Goal: Communication & Community: Answer question/provide support

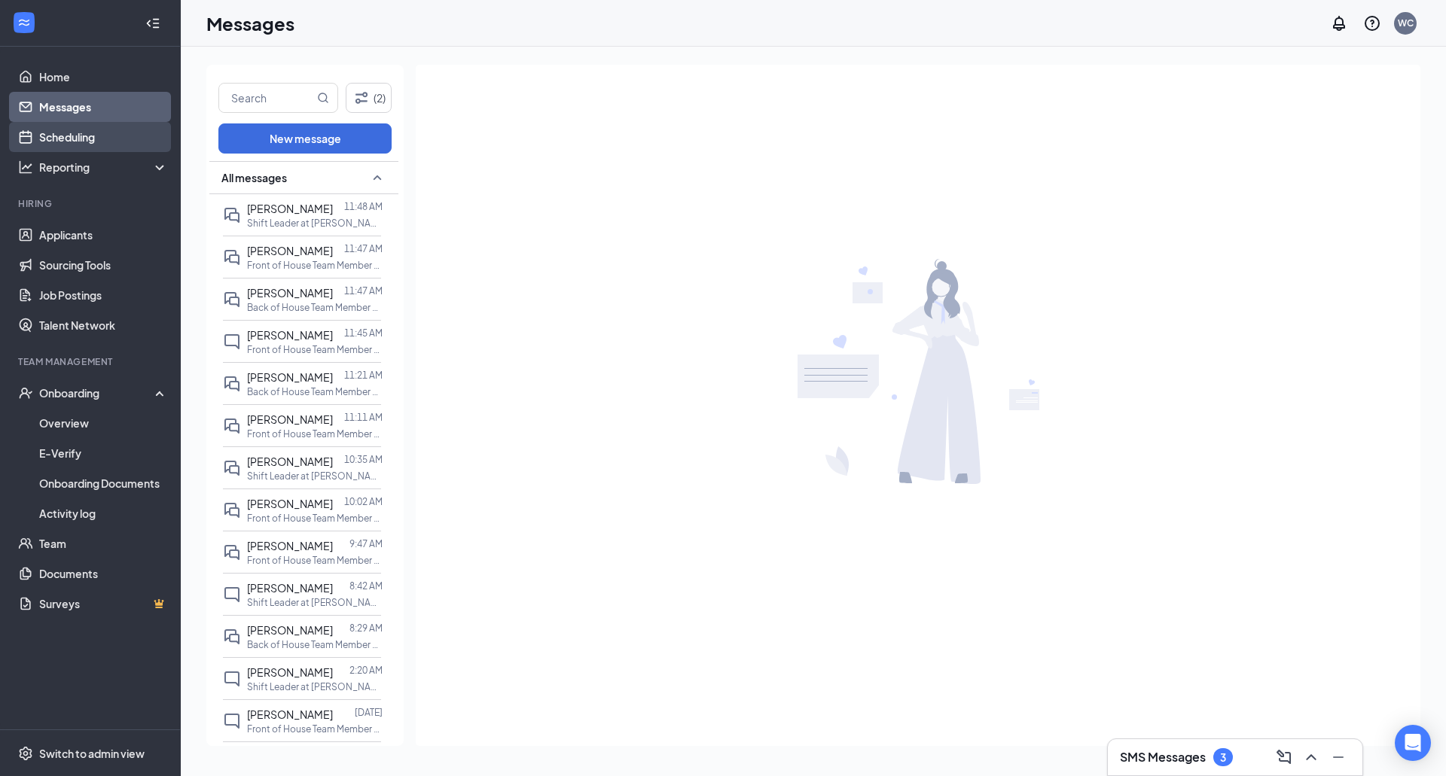
click at [44, 129] on link "Scheduling" at bounding box center [103, 137] width 129 height 30
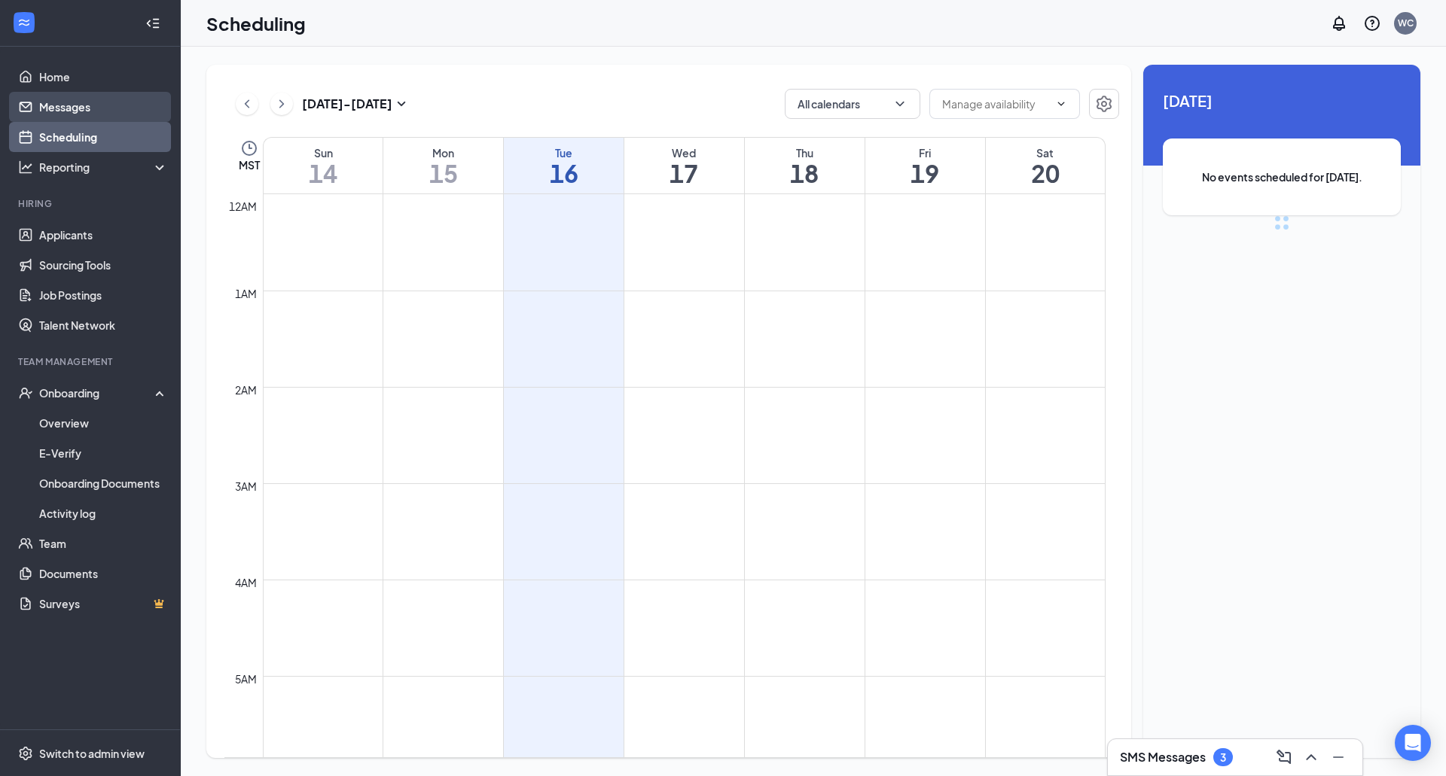
click at [72, 108] on link "Messages" at bounding box center [103, 107] width 129 height 30
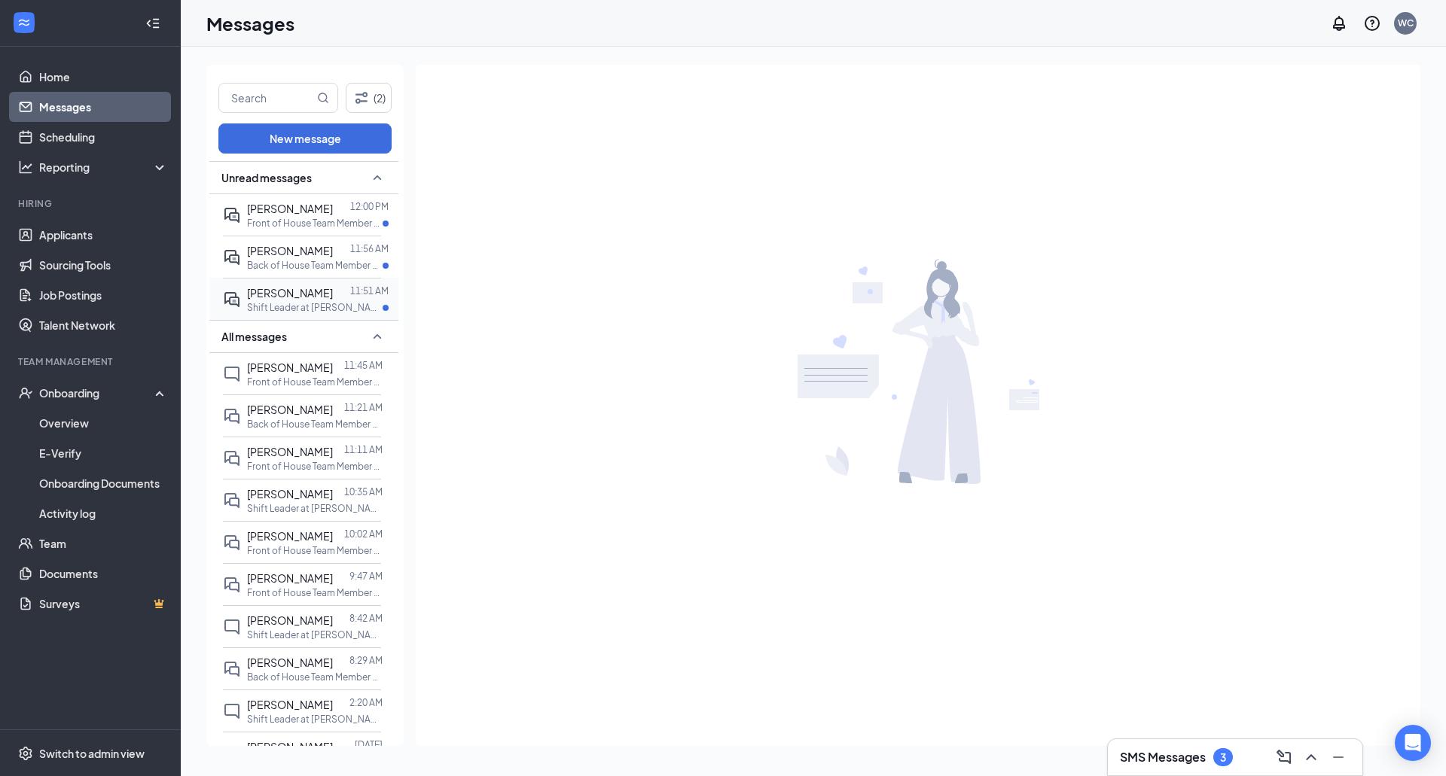
click at [274, 302] on p "Shift Leader at [PERSON_NAME] & Baseline" at bounding box center [315, 307] width 136 height 13
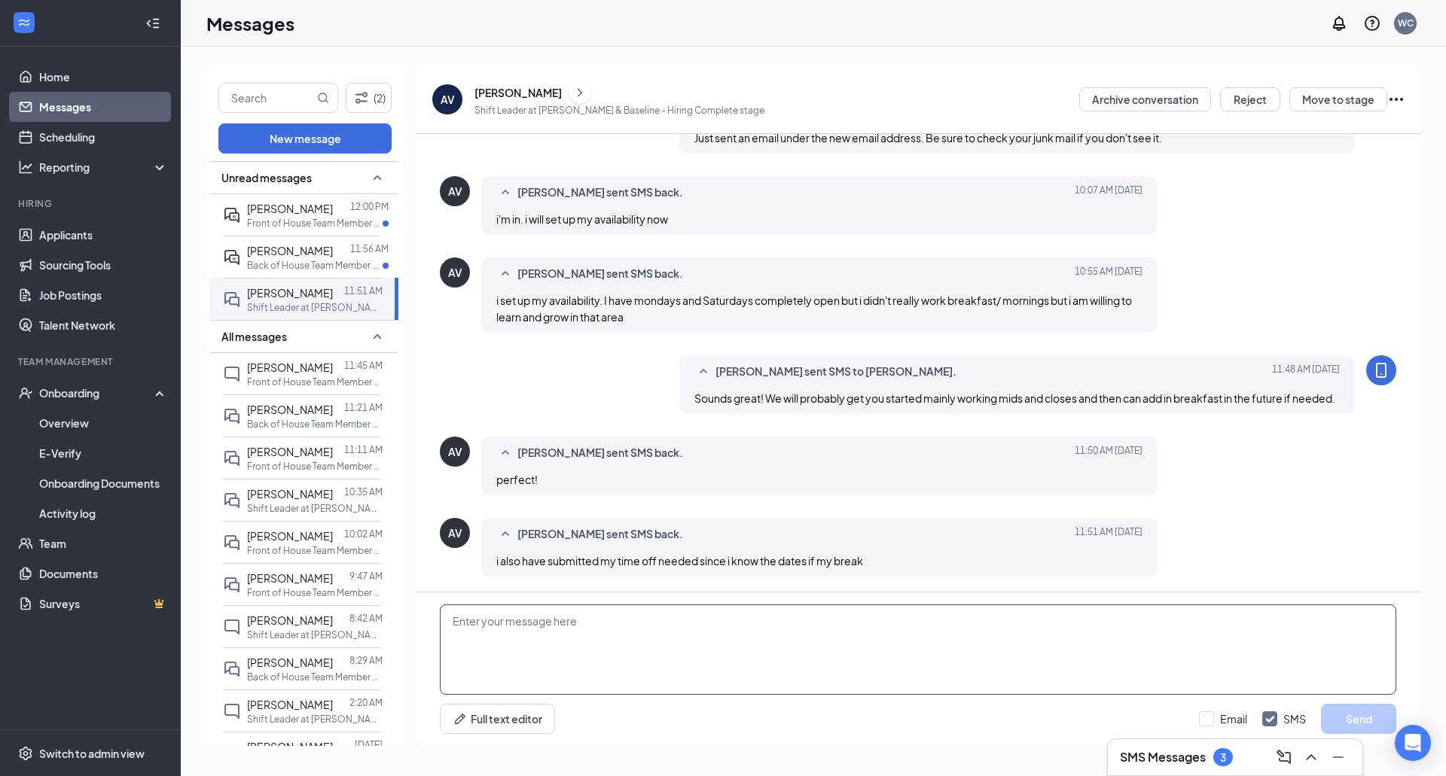
scroll to position [453, 0]
click at [727, 645] on textarea at bounding box center [918, 650] width 956 height 90
type textarea "Excellent"
click at [1363, 725] on button "Send" at bounding box center [1358, 719] width 75 height 30
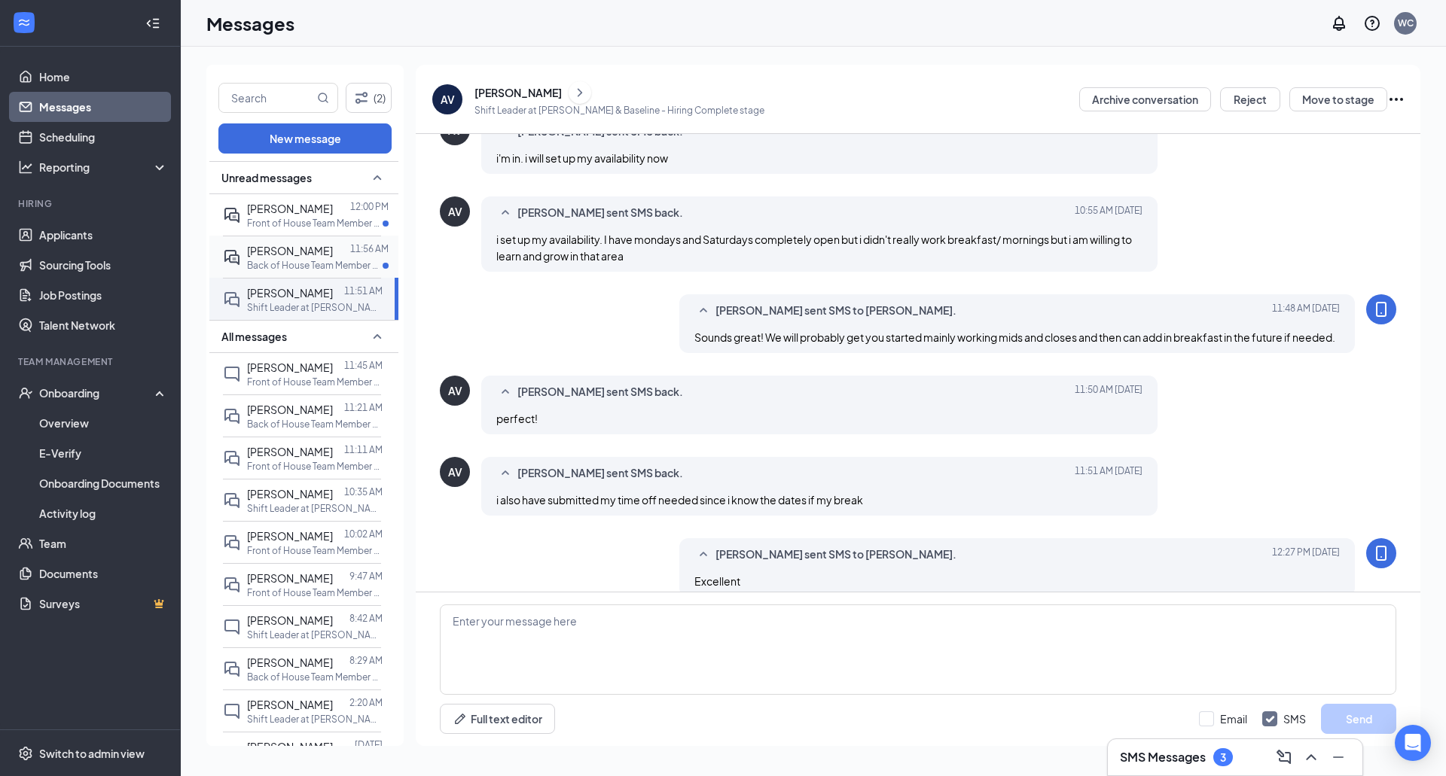
scroll to position [535, 0]
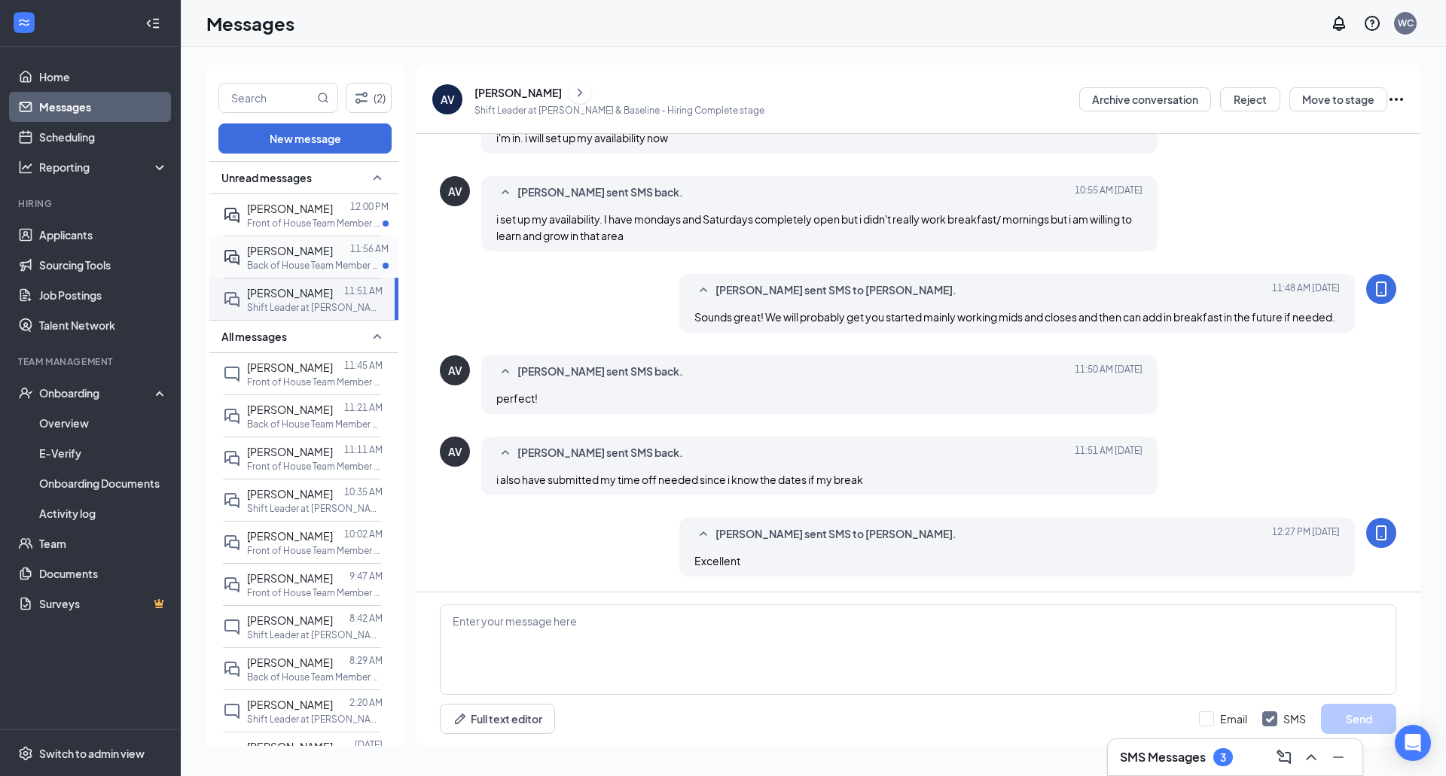
click at [267, 259] on p "Back of House Team Member at [GEOGRAPHIC_DATA] & Baseline" at bounding box center [315, 265] width 136 height 13
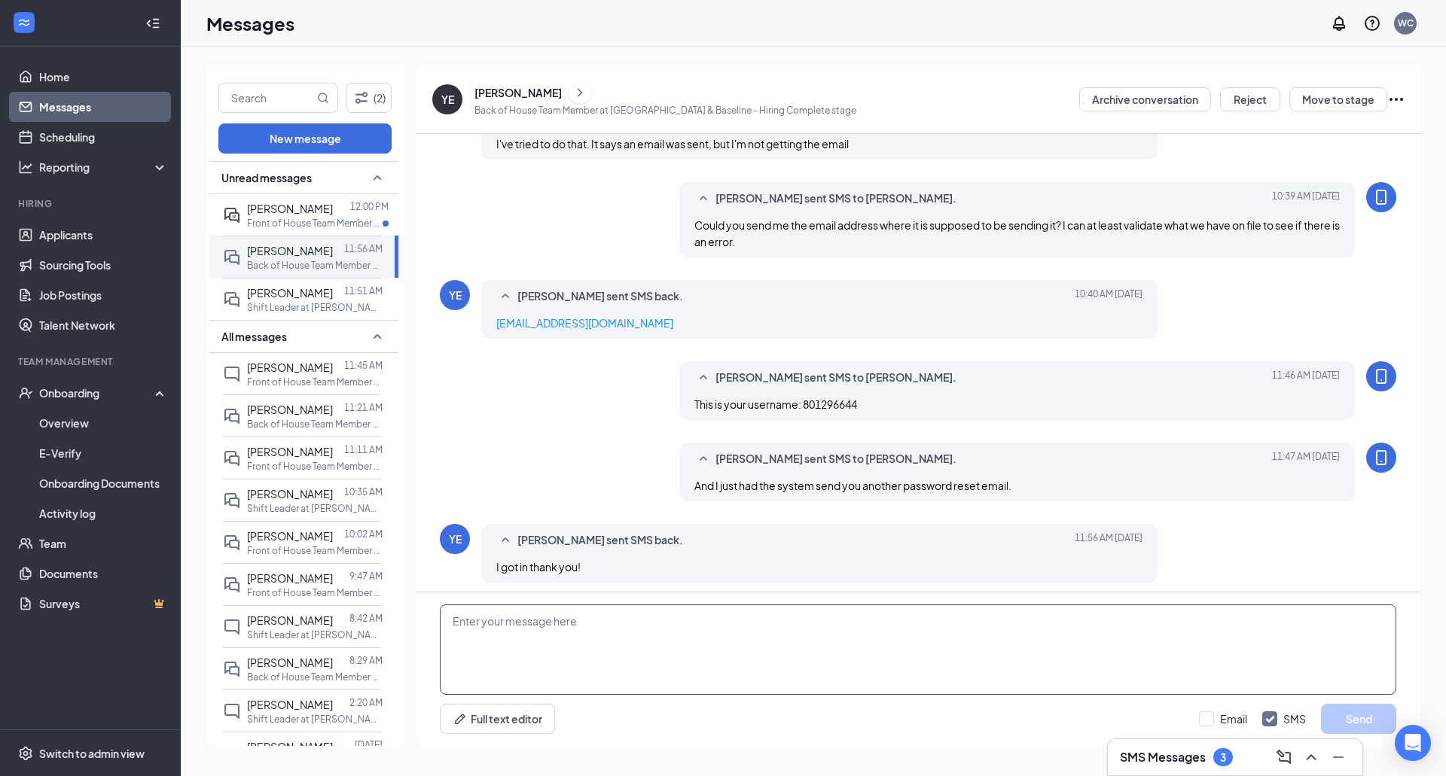
scroll to position [486, 0]
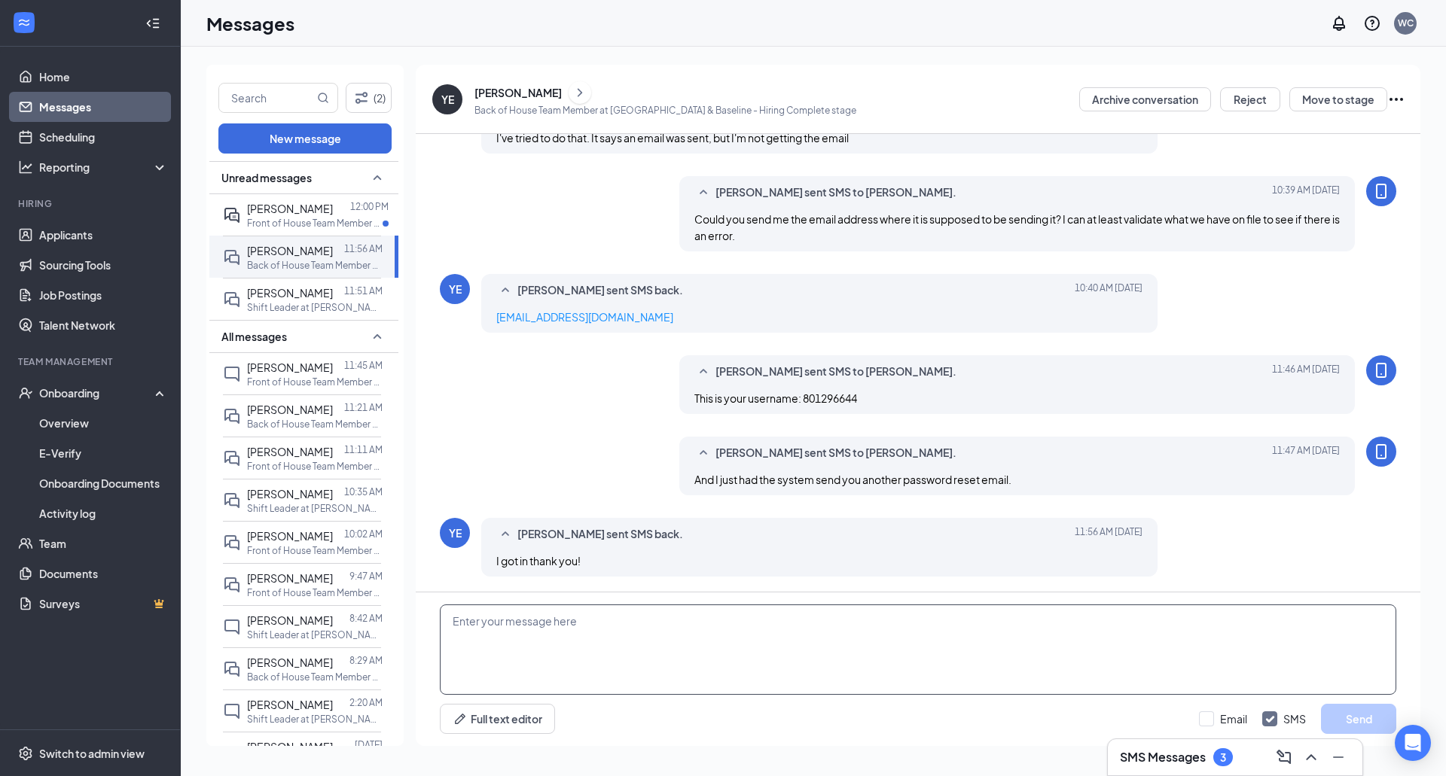
click at [563, 633] on textarea at bounding box center [918, 650] width 956 height 90
type textarea "Excellent! My pleasure. Let me know if you have any problems putting in your av…"
click at [1375, 722] on button "Send" at bounding box center [1358, 719] width 75 height 30
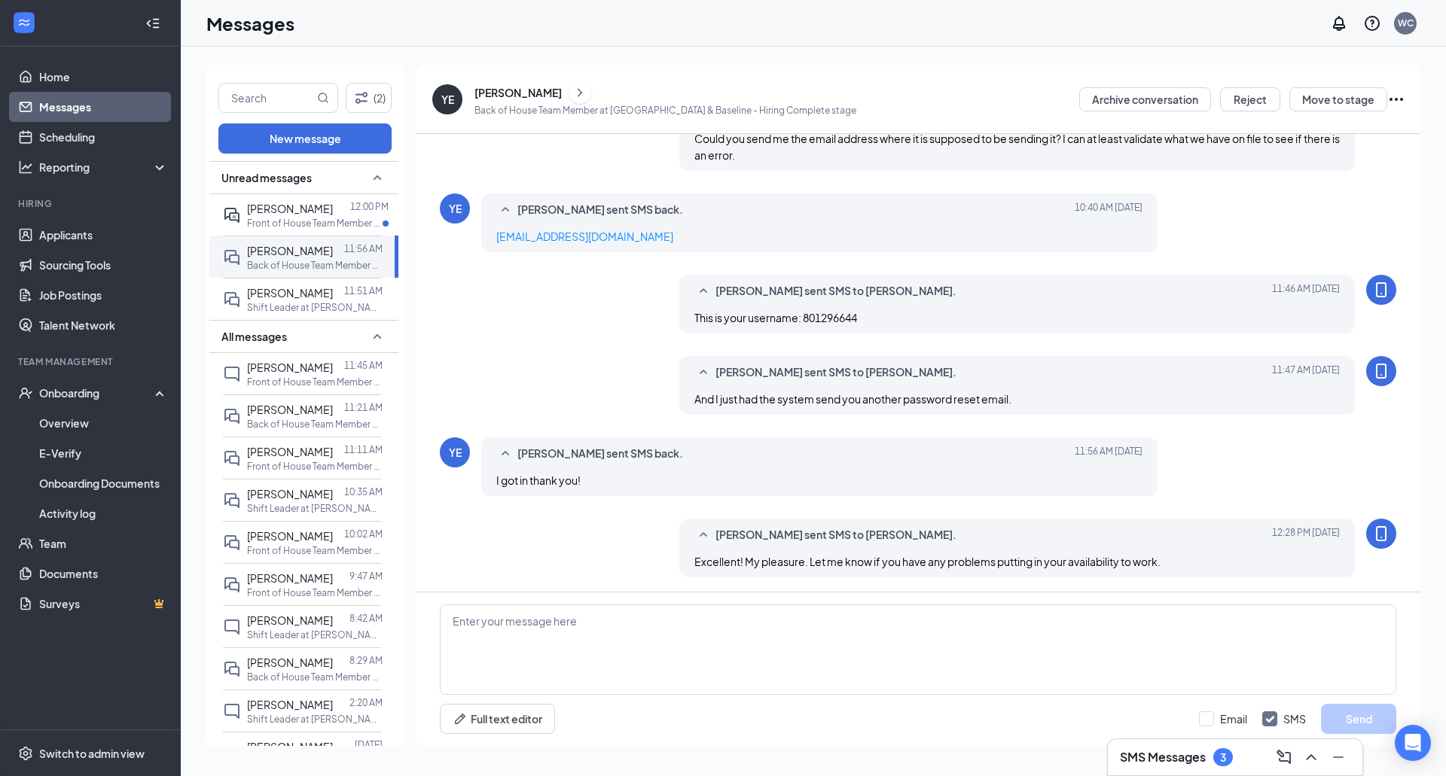
scroll to position [568, 0]
click at [297, 202] on span "[PERSON_NAME]" at bounding box center [290, 209] width 86 height 14
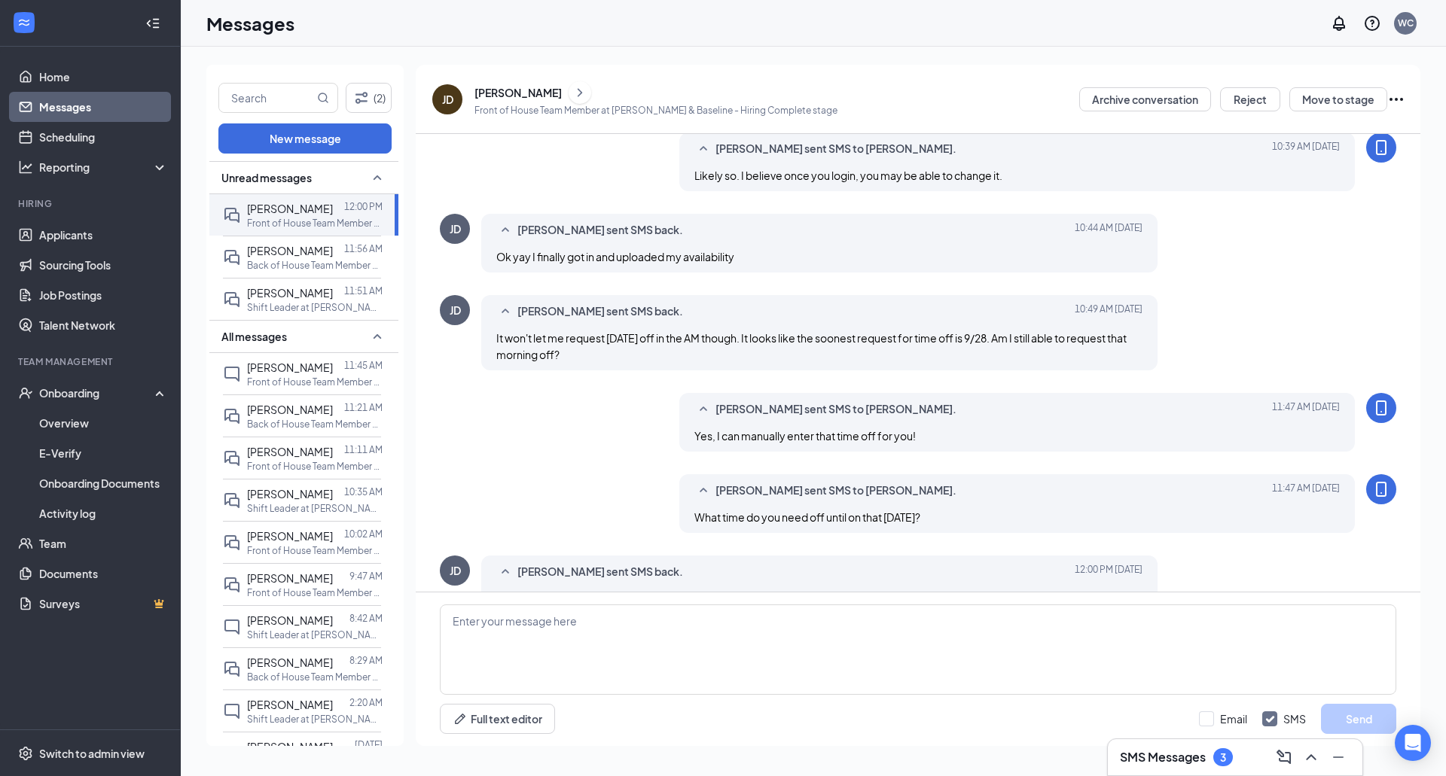
scroll to position [486, 0]
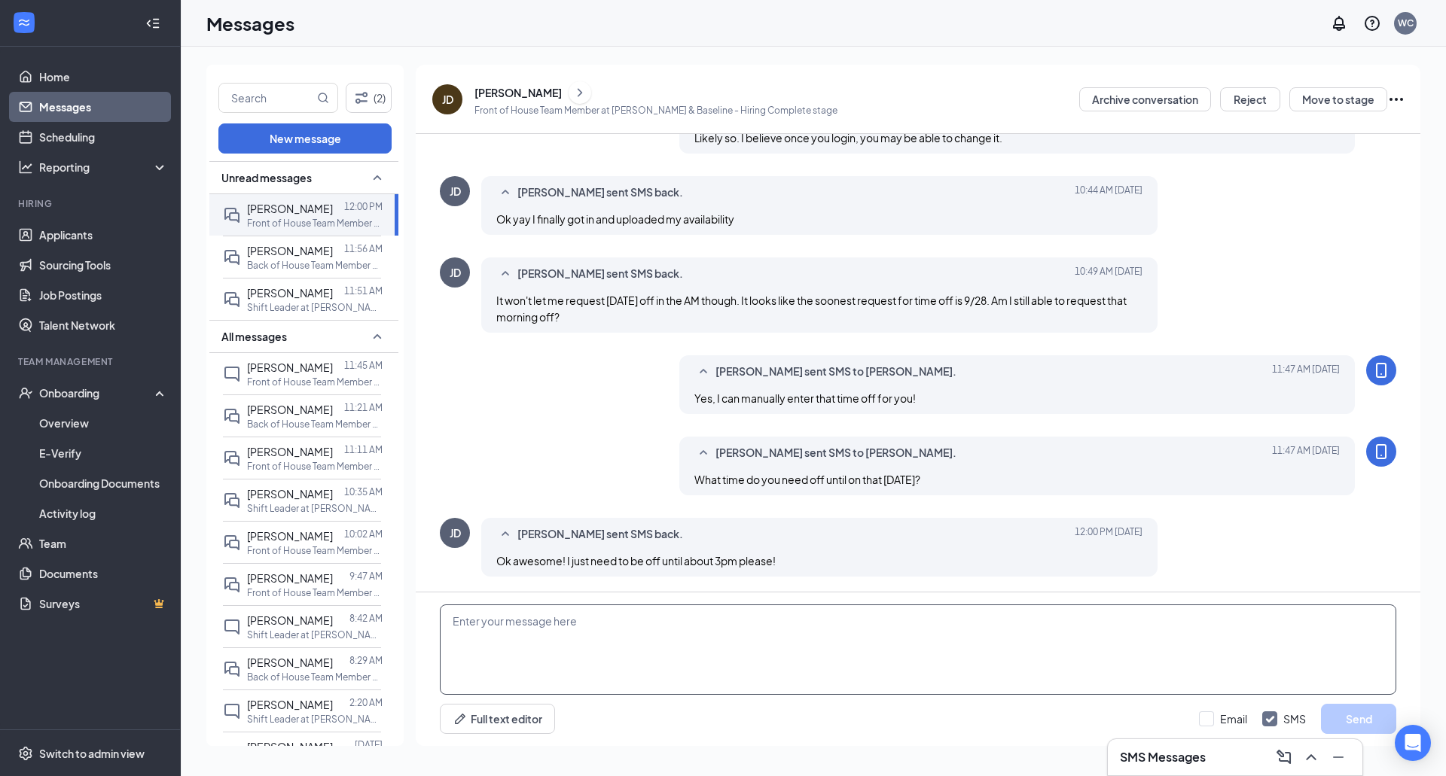
click at [596, 651] on textarea at bounding box center [918, 650] width 956 height 90
type textarea "Entered!"
click at [1363, 724] on button "Send" at bounding box center [1358, 719] width 75 height 30
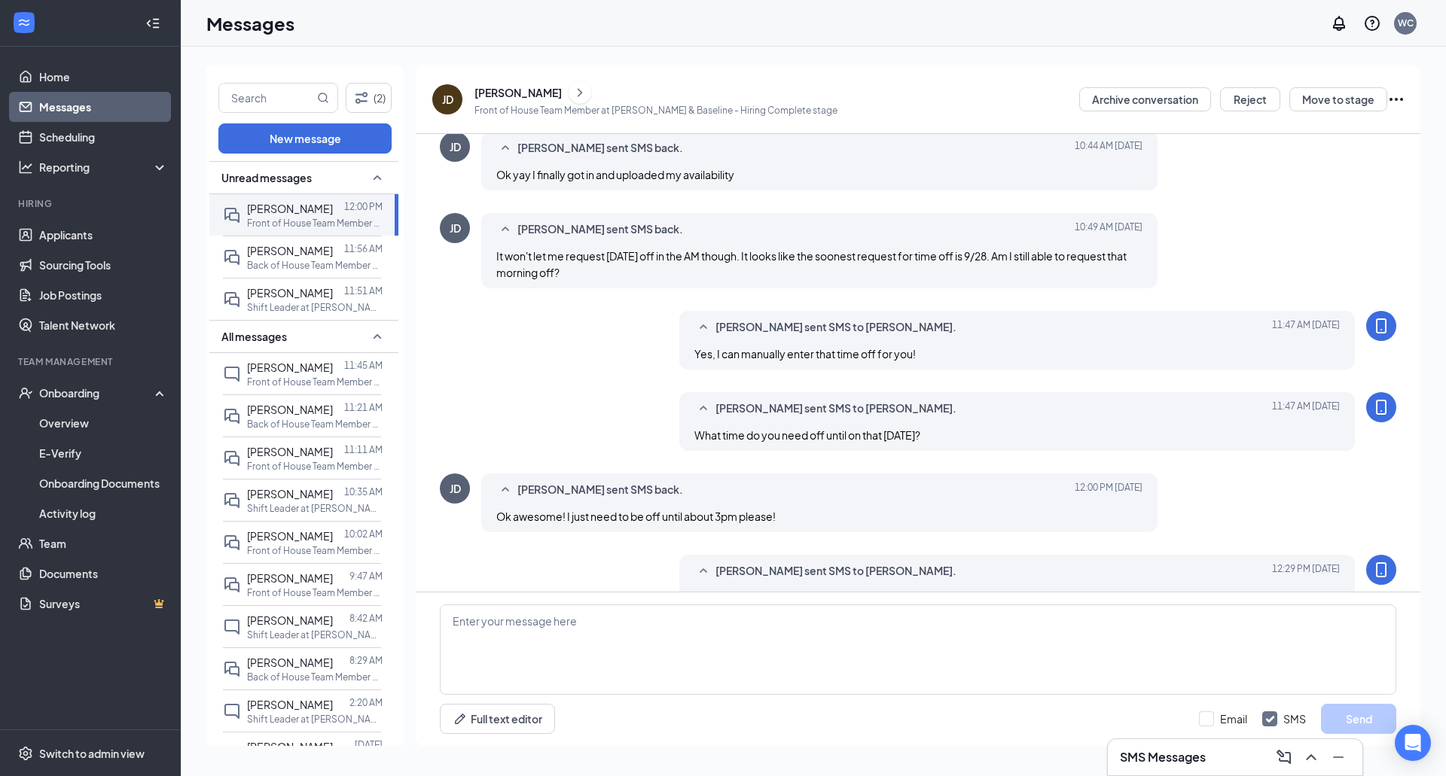
scroll to position [568, 0]
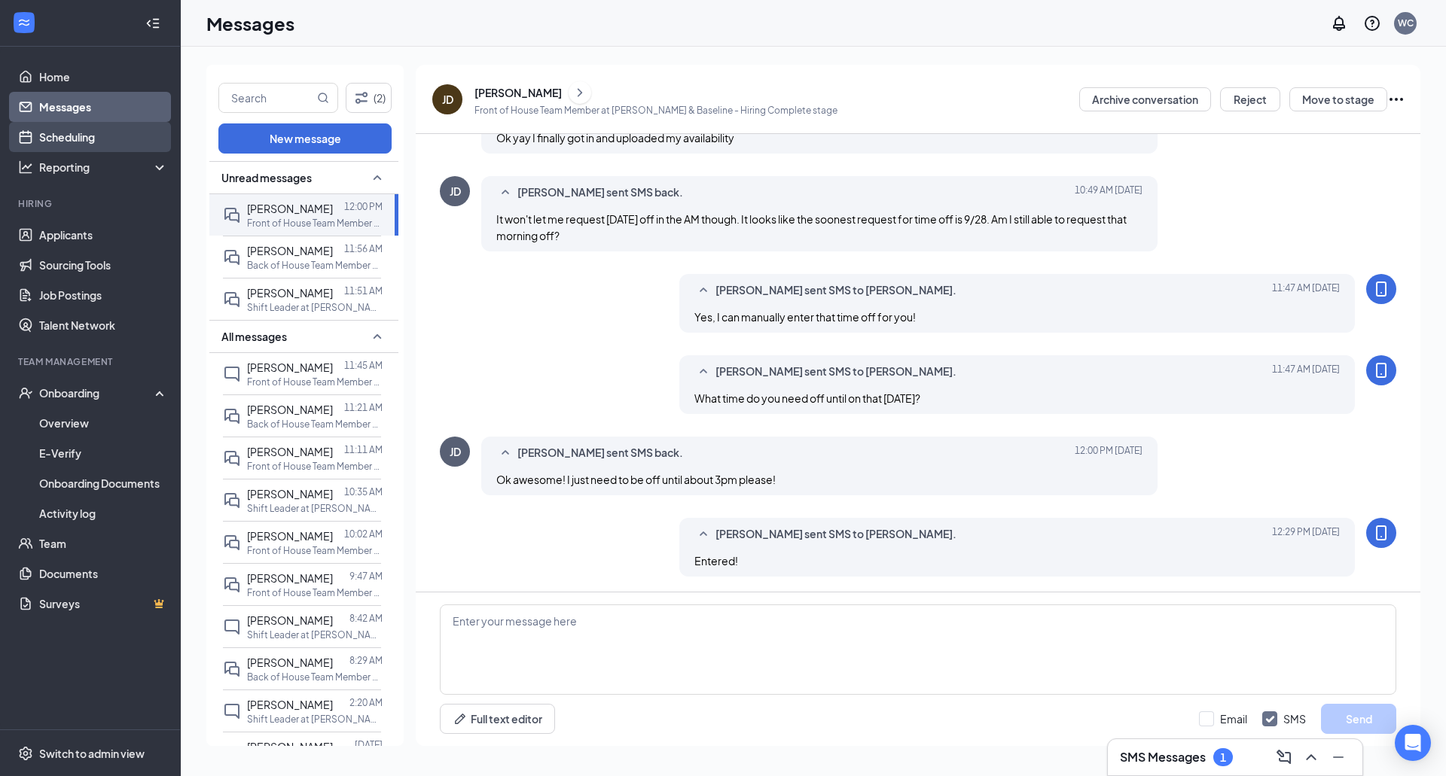
click at [57, 142] on link "Scheduling" at bounding box center [103, 137] width 129 height 30
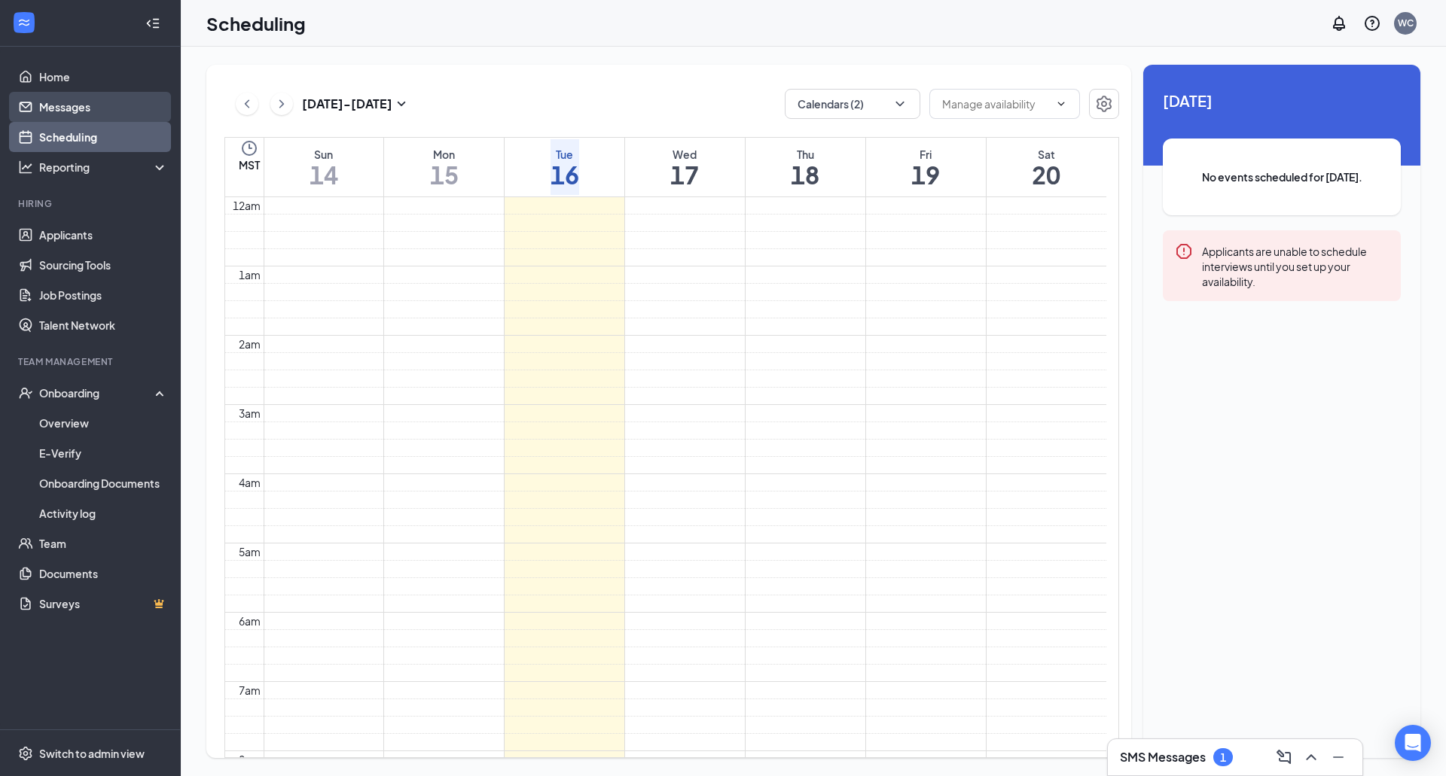
scroll to position [740, 0]
click at [93, 102] on link "Messages" at bounding box center [103, 107] width 129 height 30
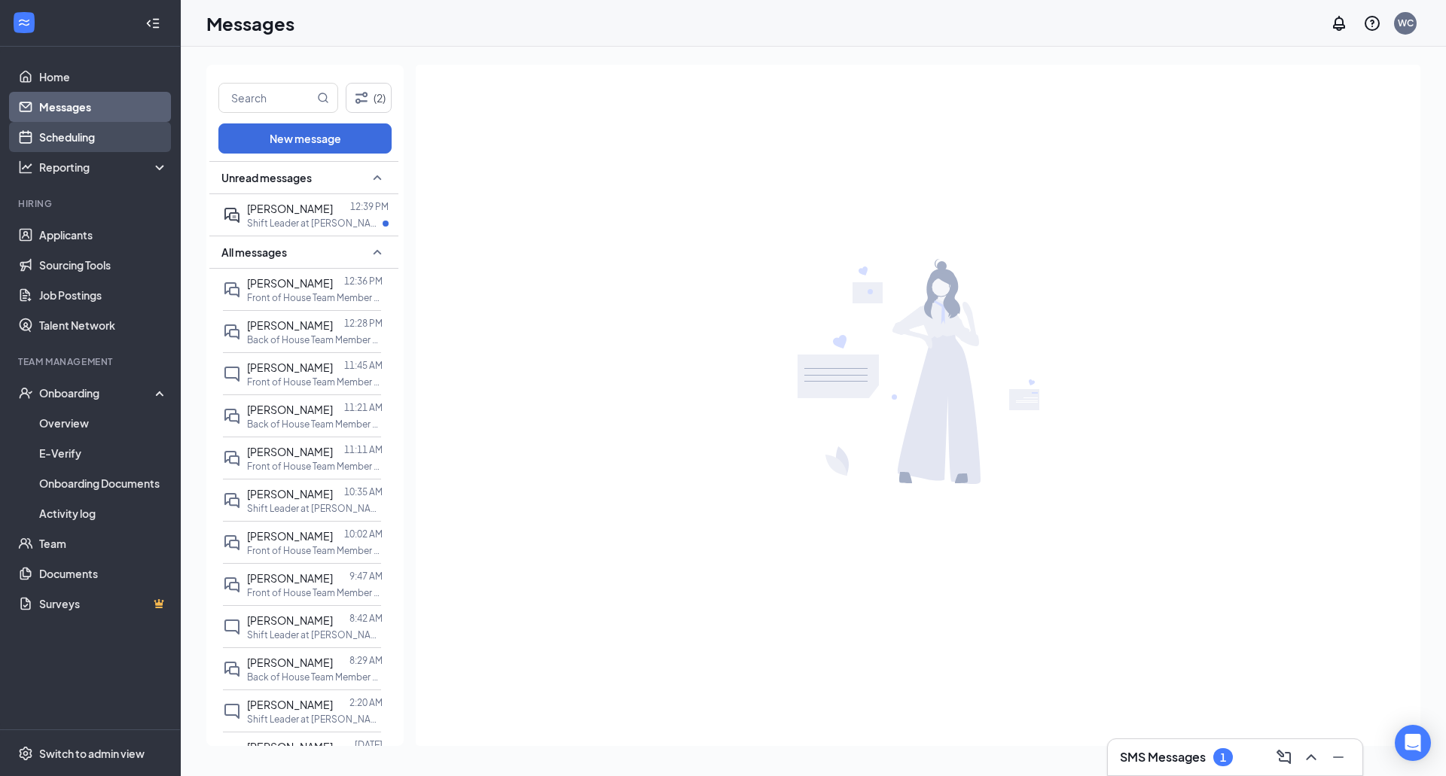
click at [62, 135] on link "Scheduling" at bounding box center [103, 137] width 129 height 30
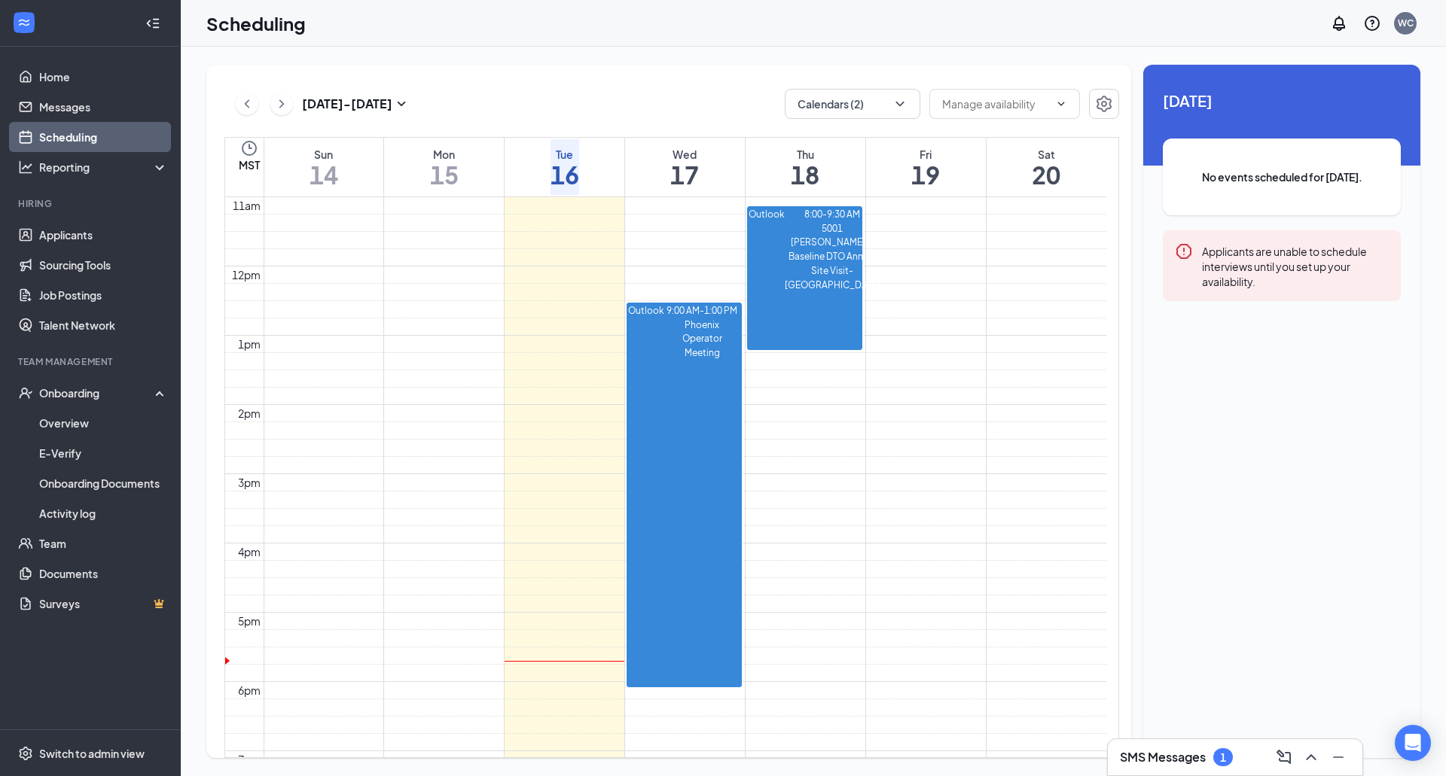
scroll to position [740, 0]
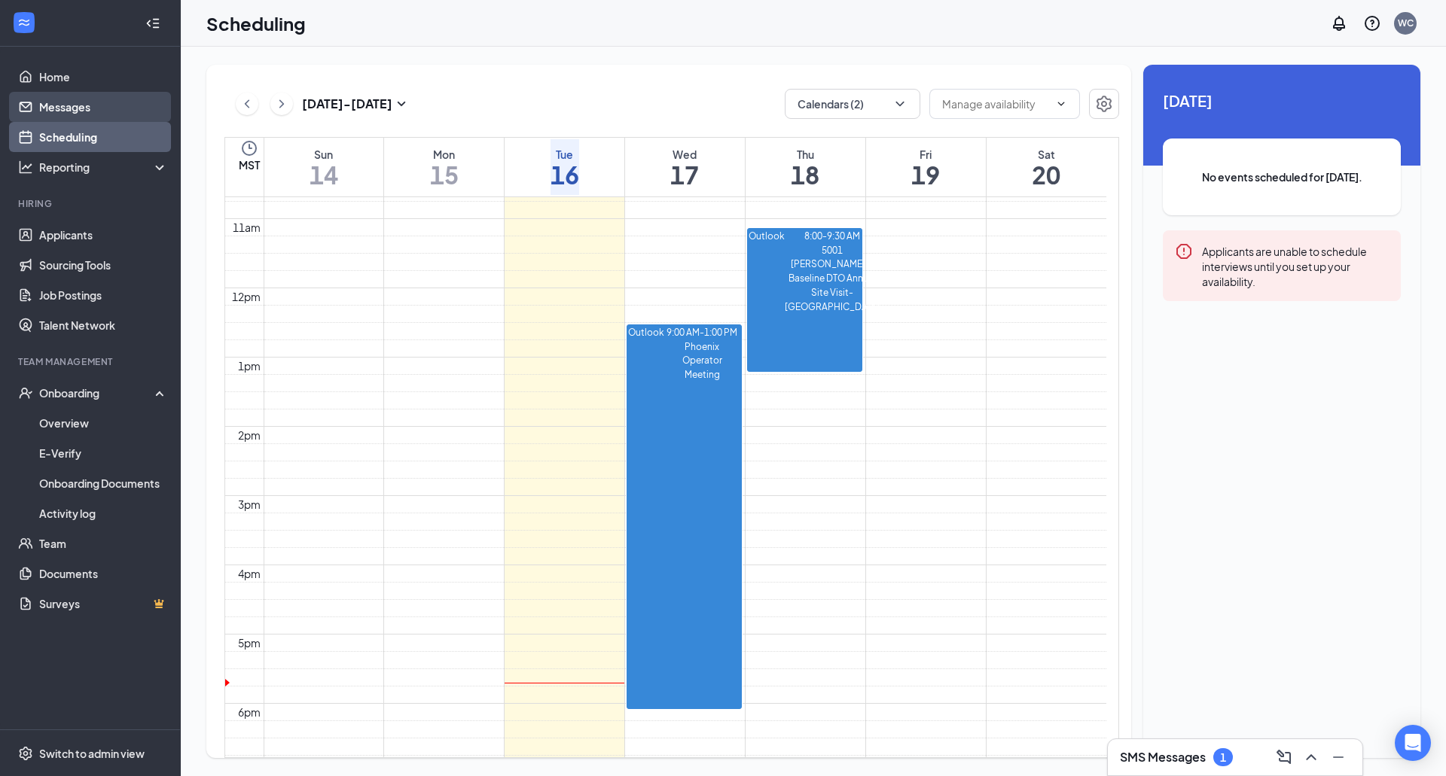
click at [76, 115] on link "Messages" at bounding box center [103, 107] width 129 height 30
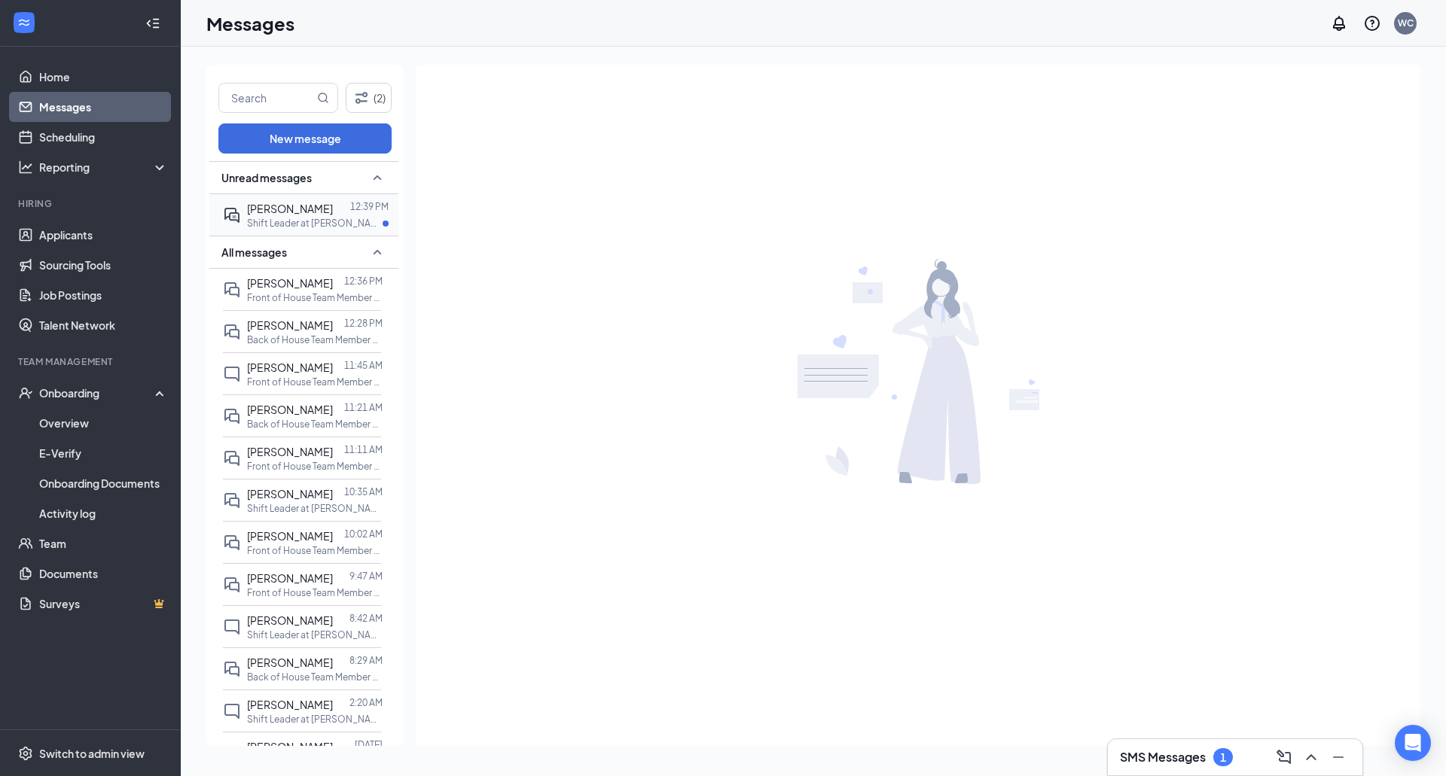
click at [257, 230] on div "[PERSON_NAME] 12:39 PM Shift Leader at [GEOGRAPHIC_DATA] & Baseline" at bounding box center [302, 214] width 158 height 41
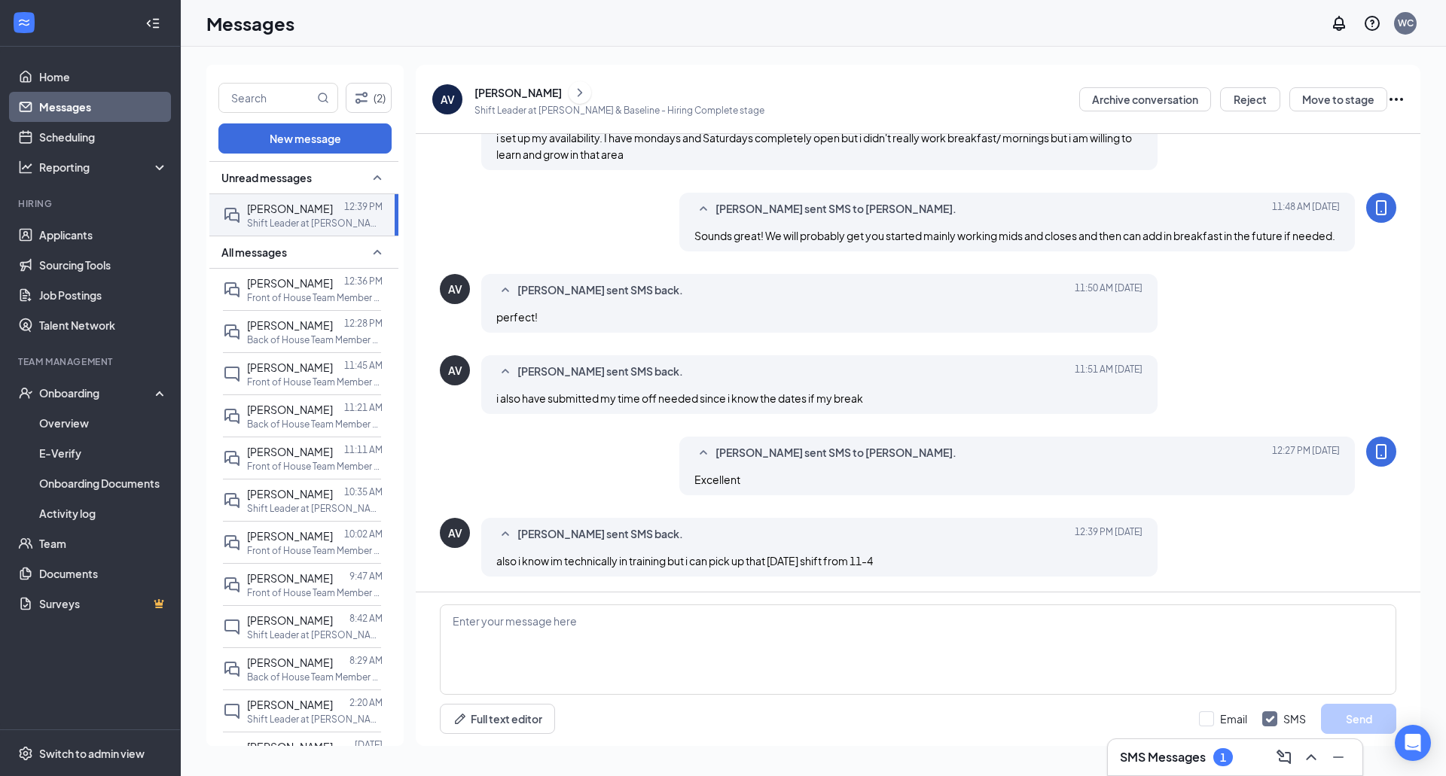
scroll to position [453, 0]
click at [671, 648] on textarea at bounding box center [918, 650] width 956 height 90
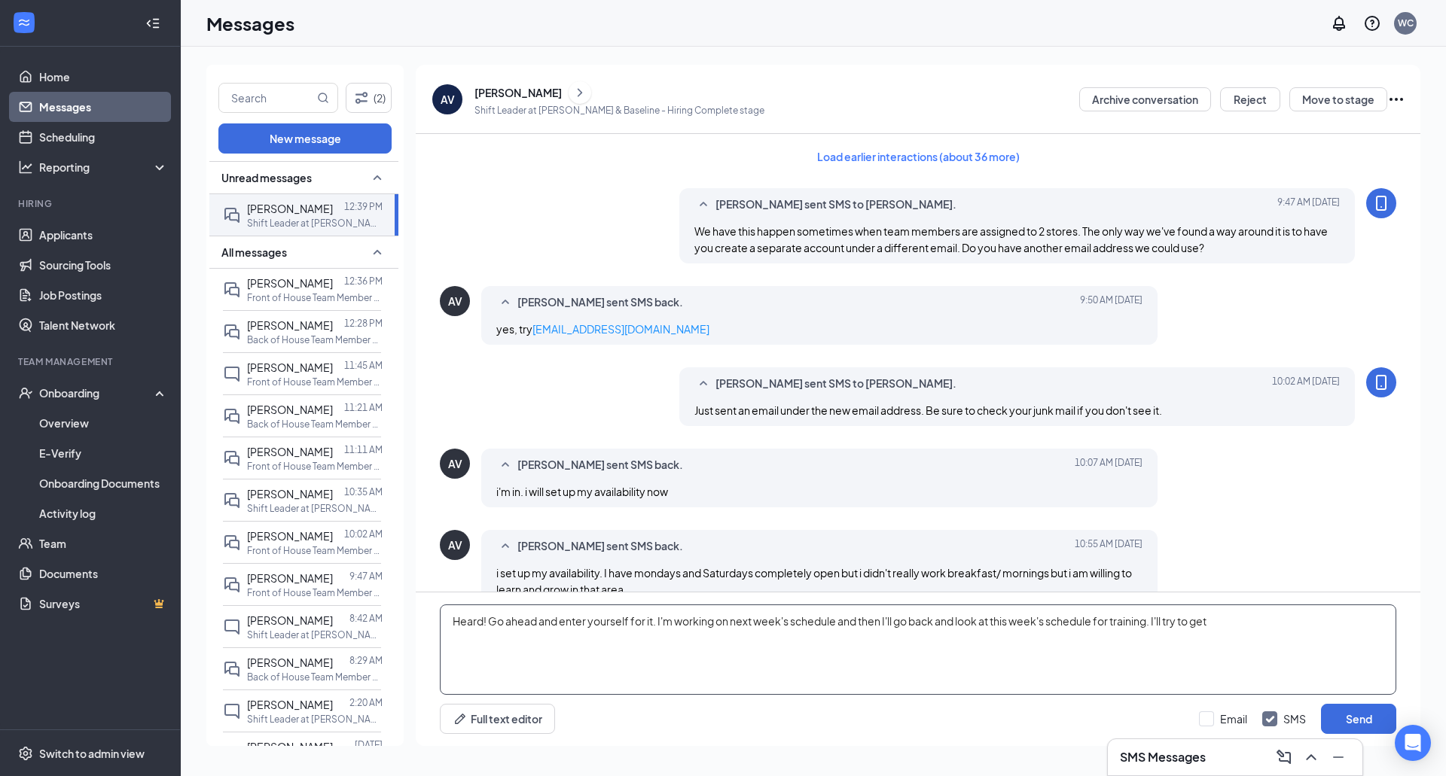
scroll to position [0, 0]
click at [915, 154] on button "Load earlier interactions (about 36 more)" at bounding box center [918, 158] width 228 height 24
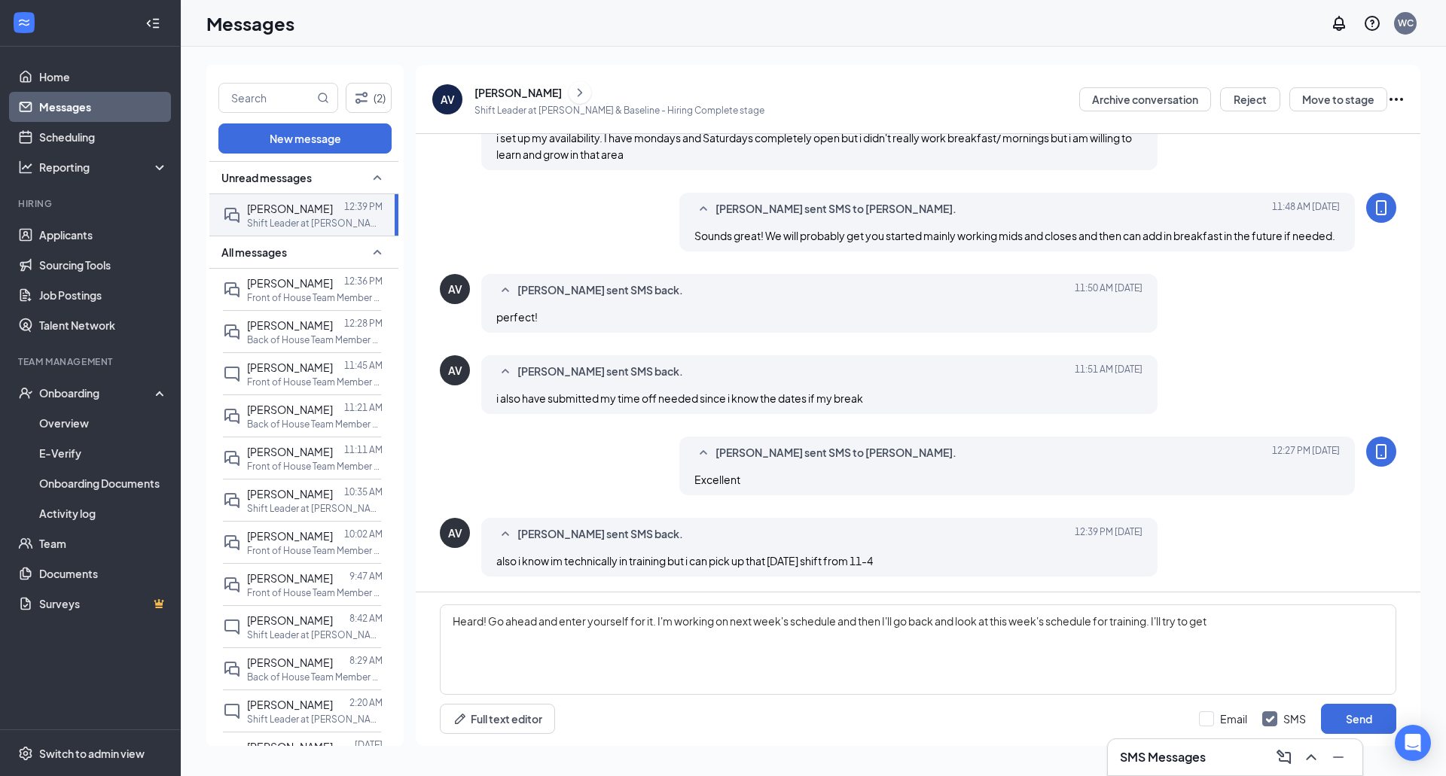
scroll to position [2527, 0]
drag, startPoint x: 1268, startPoint y: 626, endPoint x: 420, endPoint y: 660, distance: 848.4
click at [420, 660] on div "Heard! Go ahead and enter yourself for it. I'm working on next week's schedule …" at bounding box center [918, 670] width 1004 height 154
type textarea "L"
type textarea "I'm working on next week's schedule right now. When I get done, I'll go back to…"
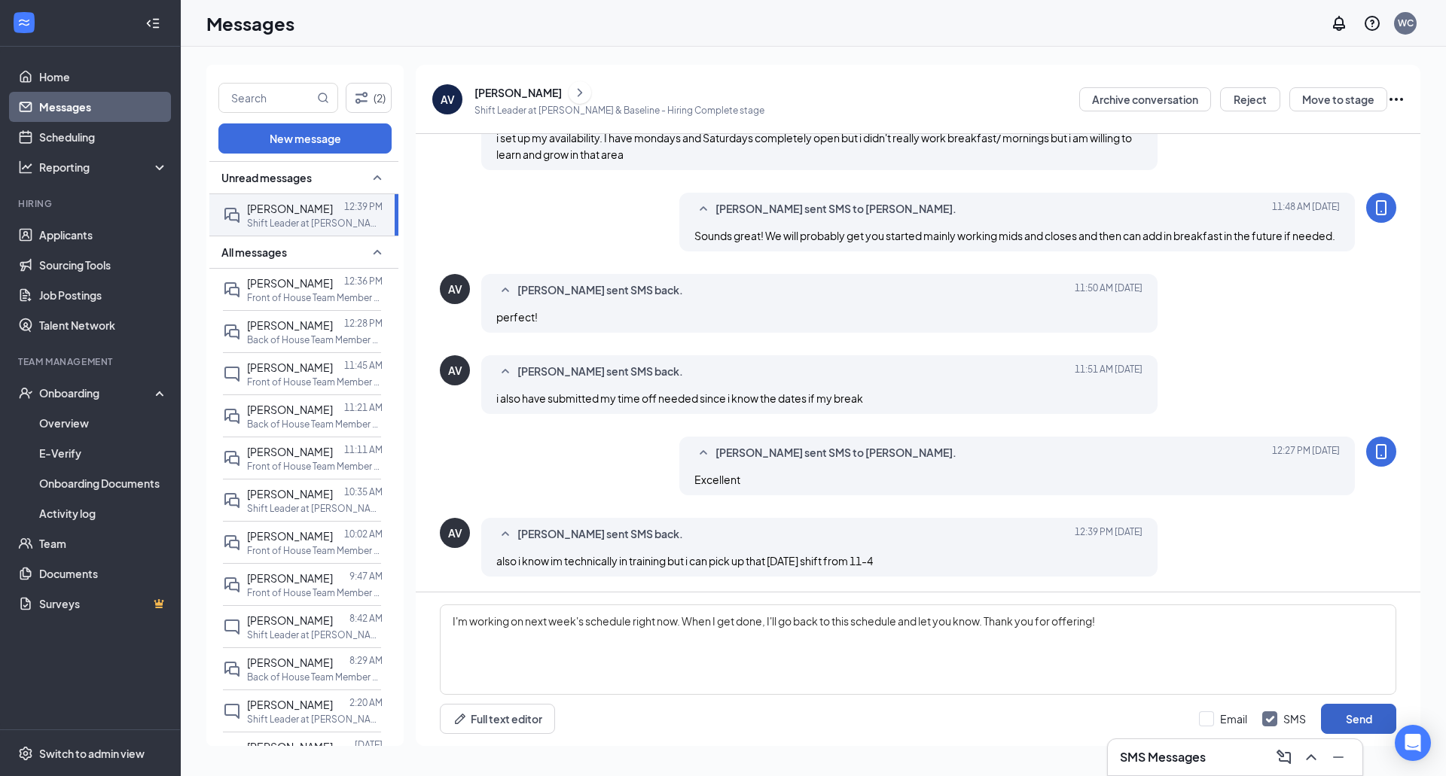
click at [1388, 717] on button "Send" at bounding box center [1358, 719] width 75 height 30
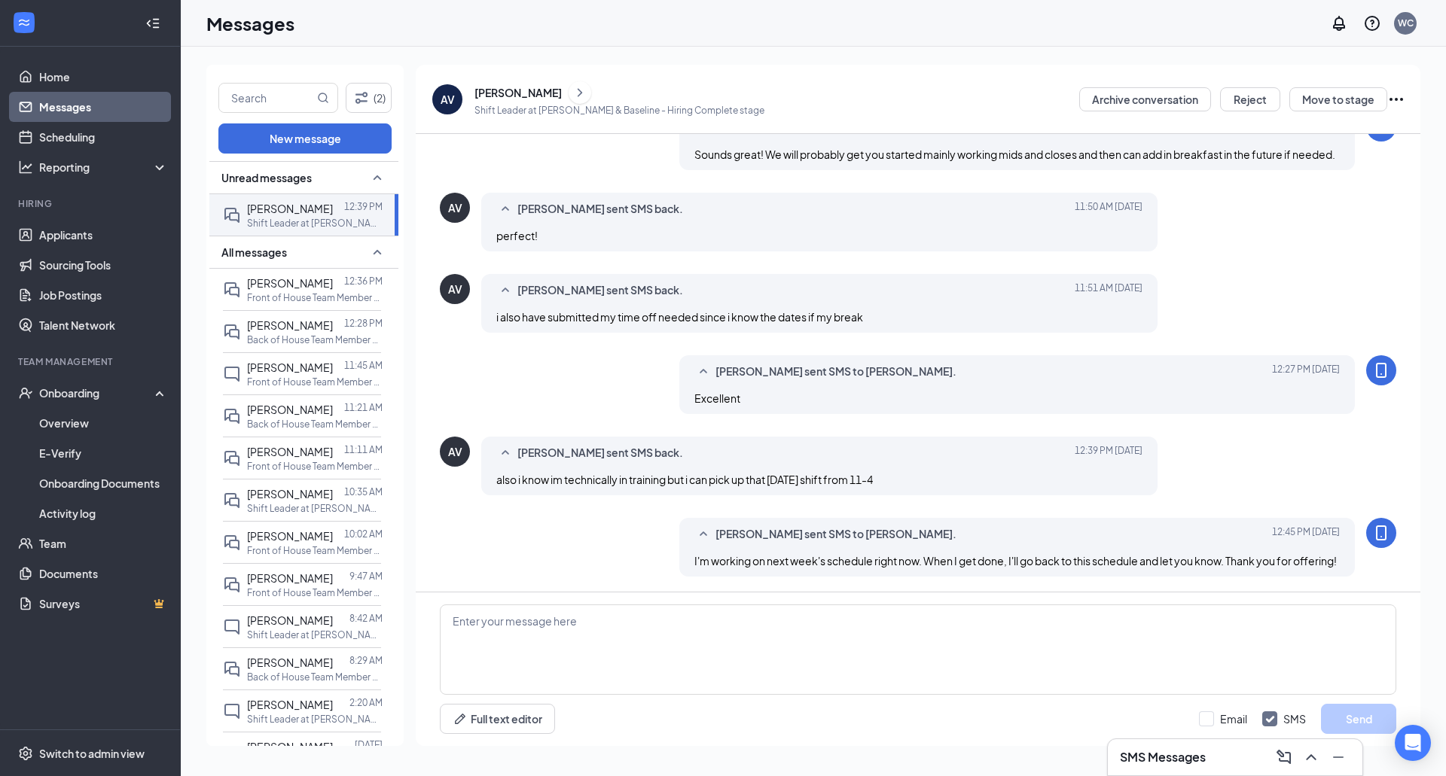
scroll to position [2624, 0]
click at [63, 137] on link "Scheduling" at bounding box center [103, 137] width 129 height 30
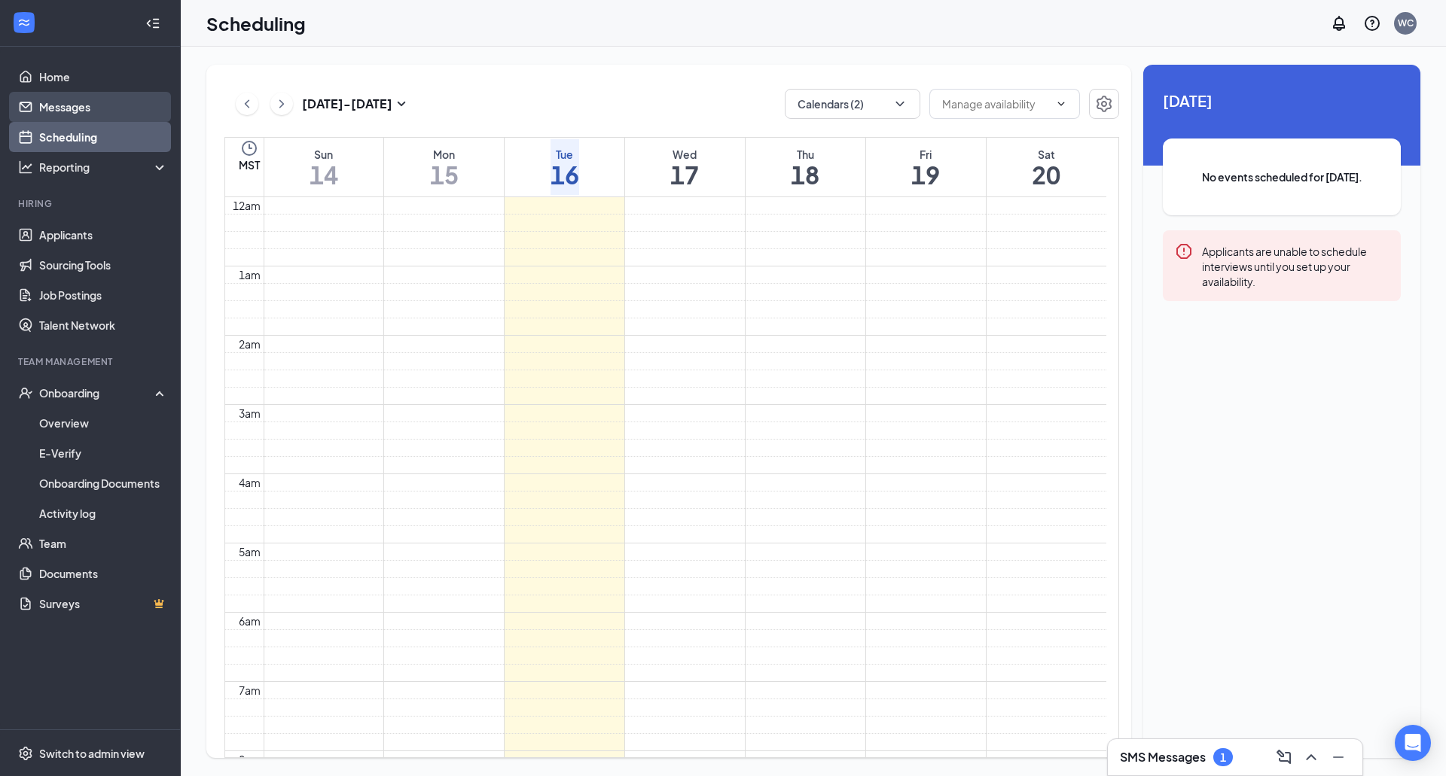
scroll to position [740, 0]
click at [63, 105] on link "Messages" at bounding box center [103, 107] width 129 height 30
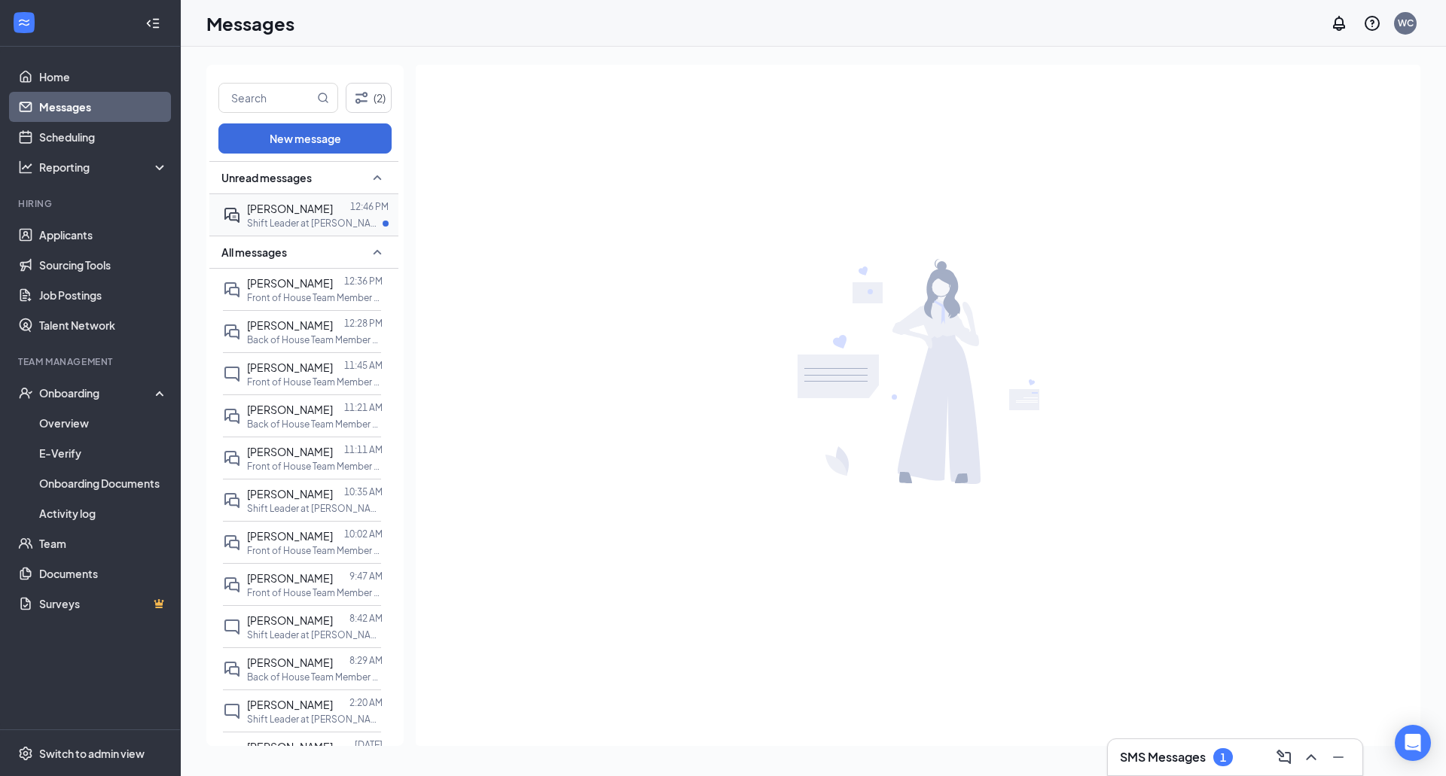
click at [267, 215] on span "[PERSON_NAME]" at bounding box center [290, 209] width 86 height 14
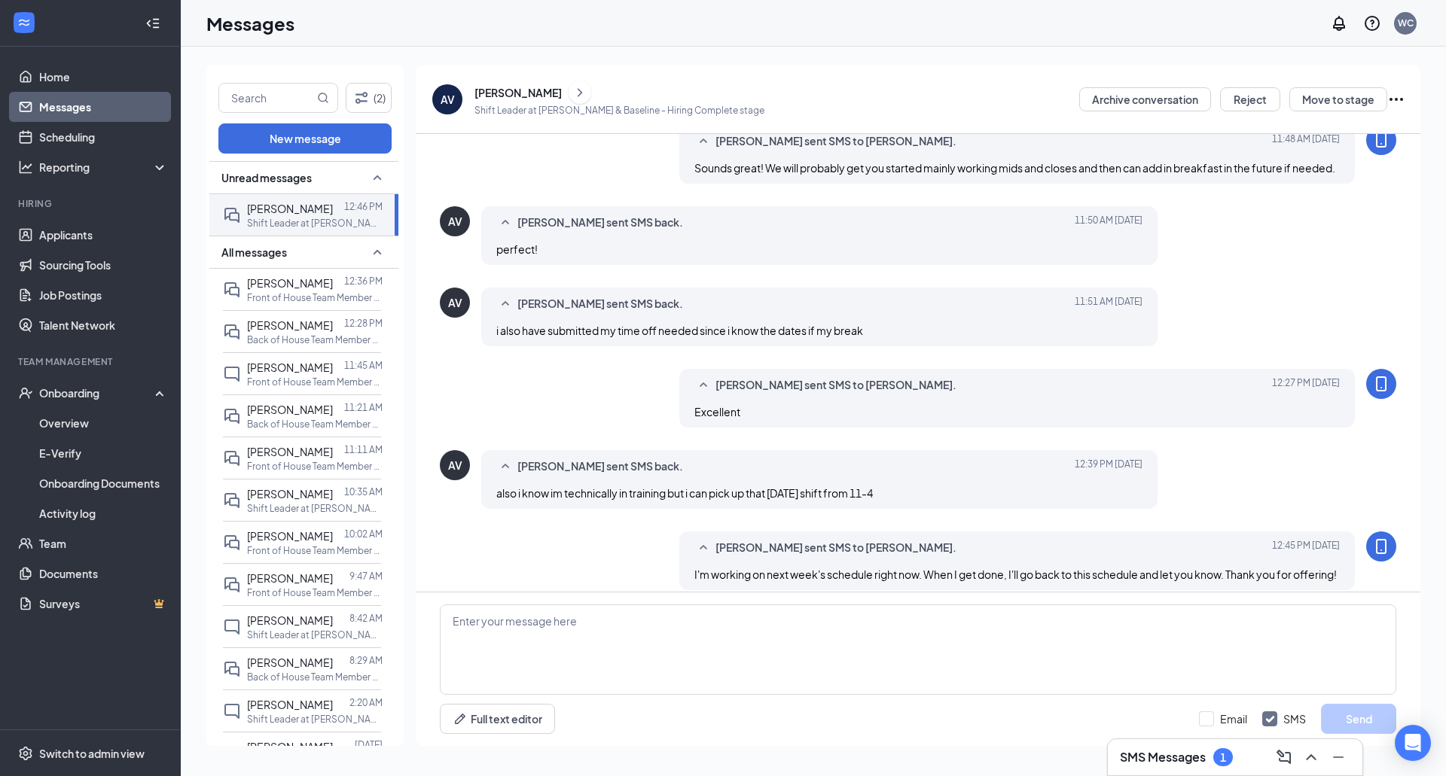
scroll to position [453, 0]
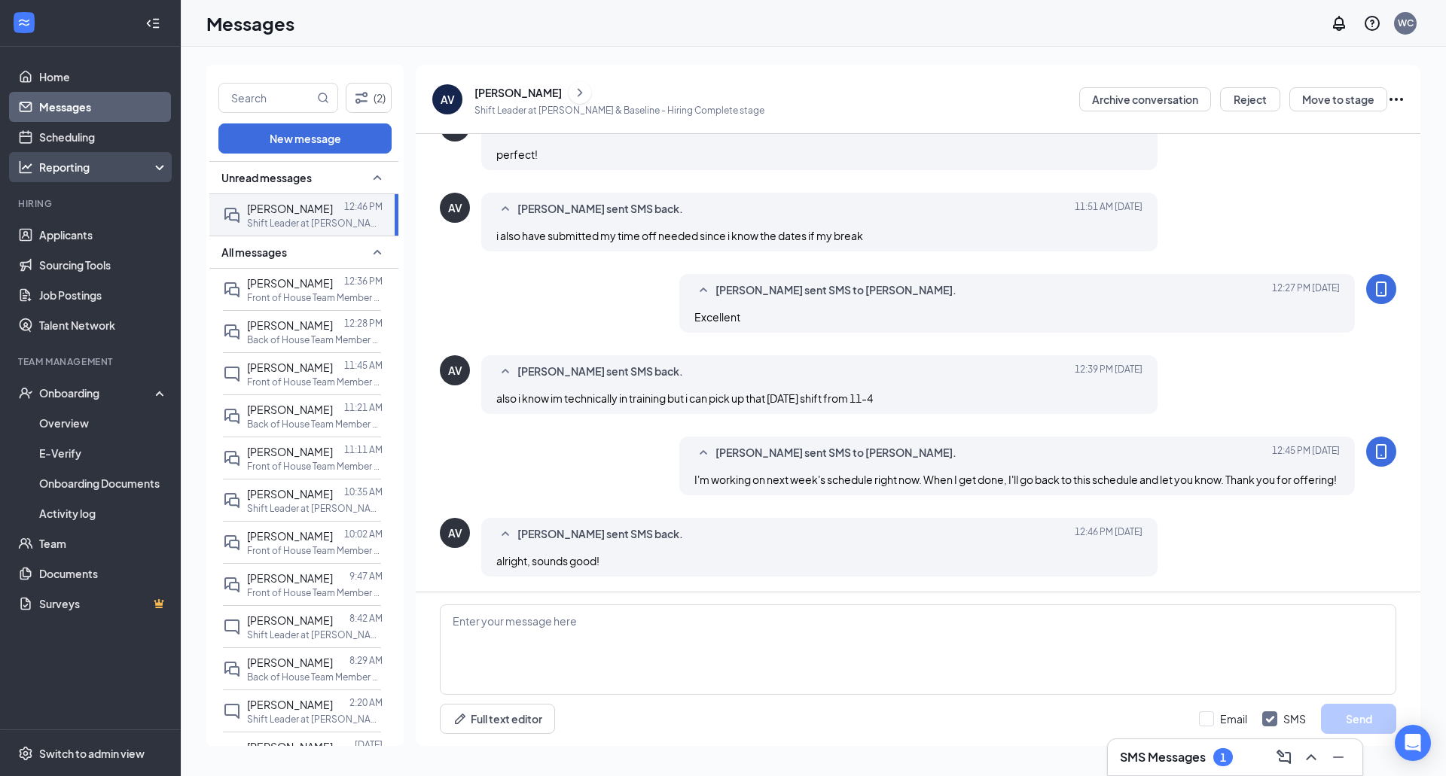
click at [81, 152] on div "Reporting" at bounding box center [90, 167] width 181 height 30
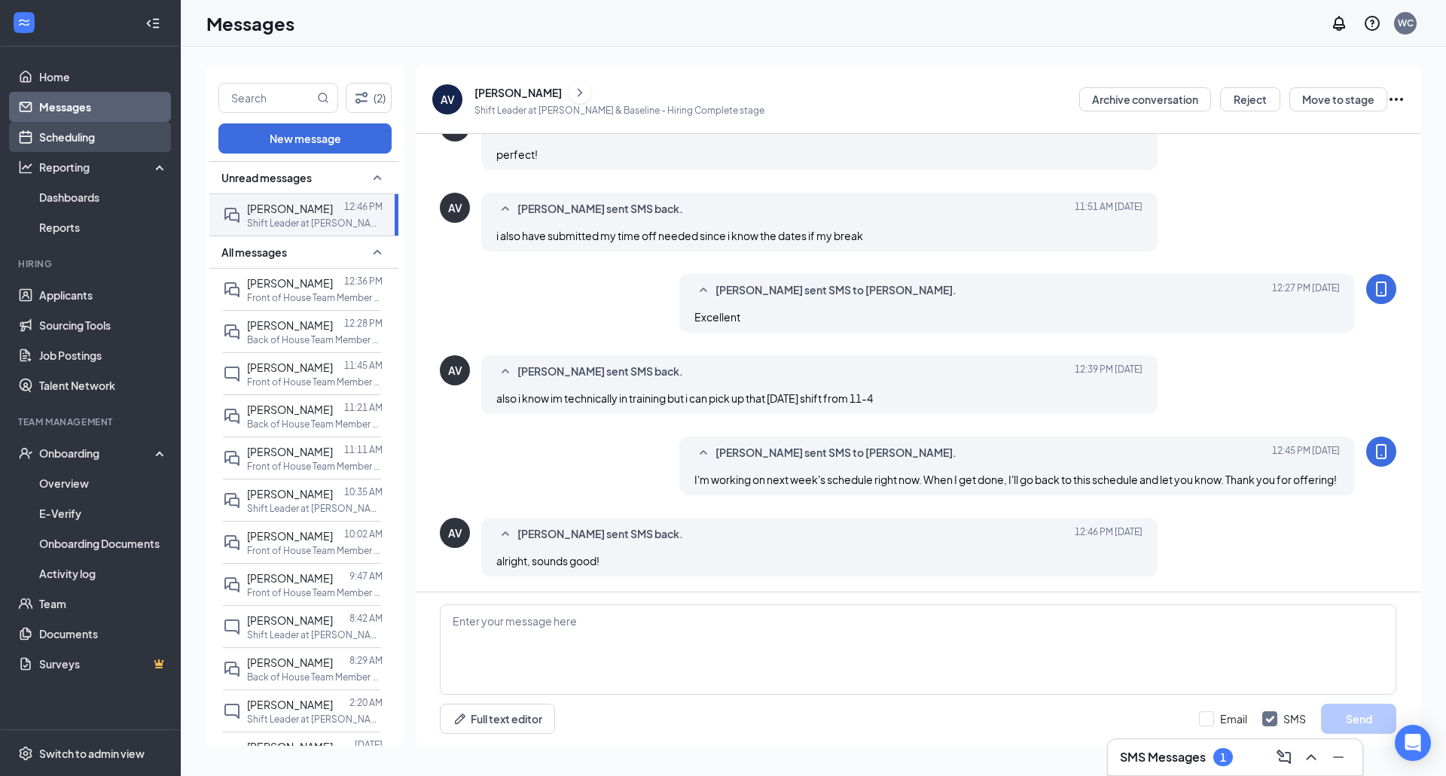
click at [90, 131] on link "Scheduling" at bounding box center [103, 137] width 129 height 30
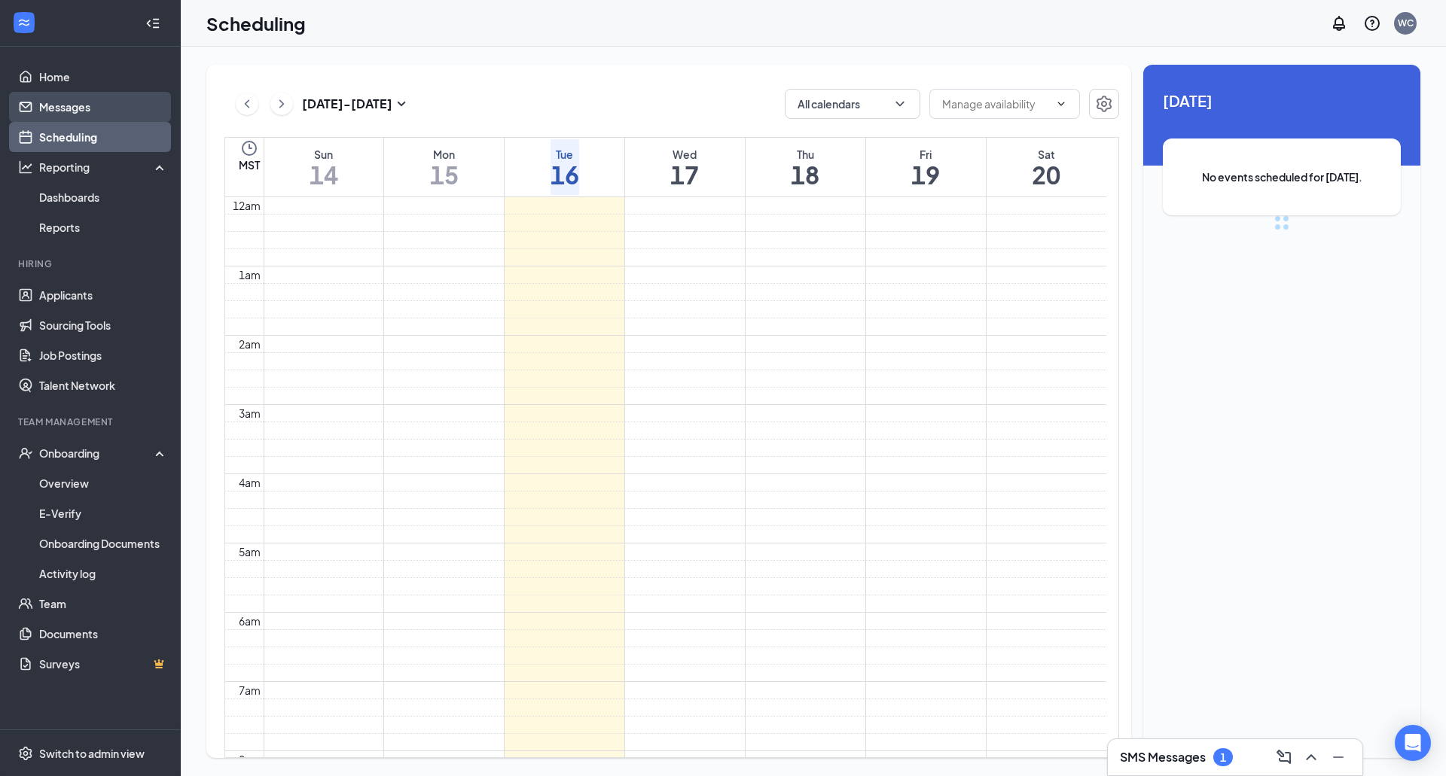
scroll to position [740, 0]
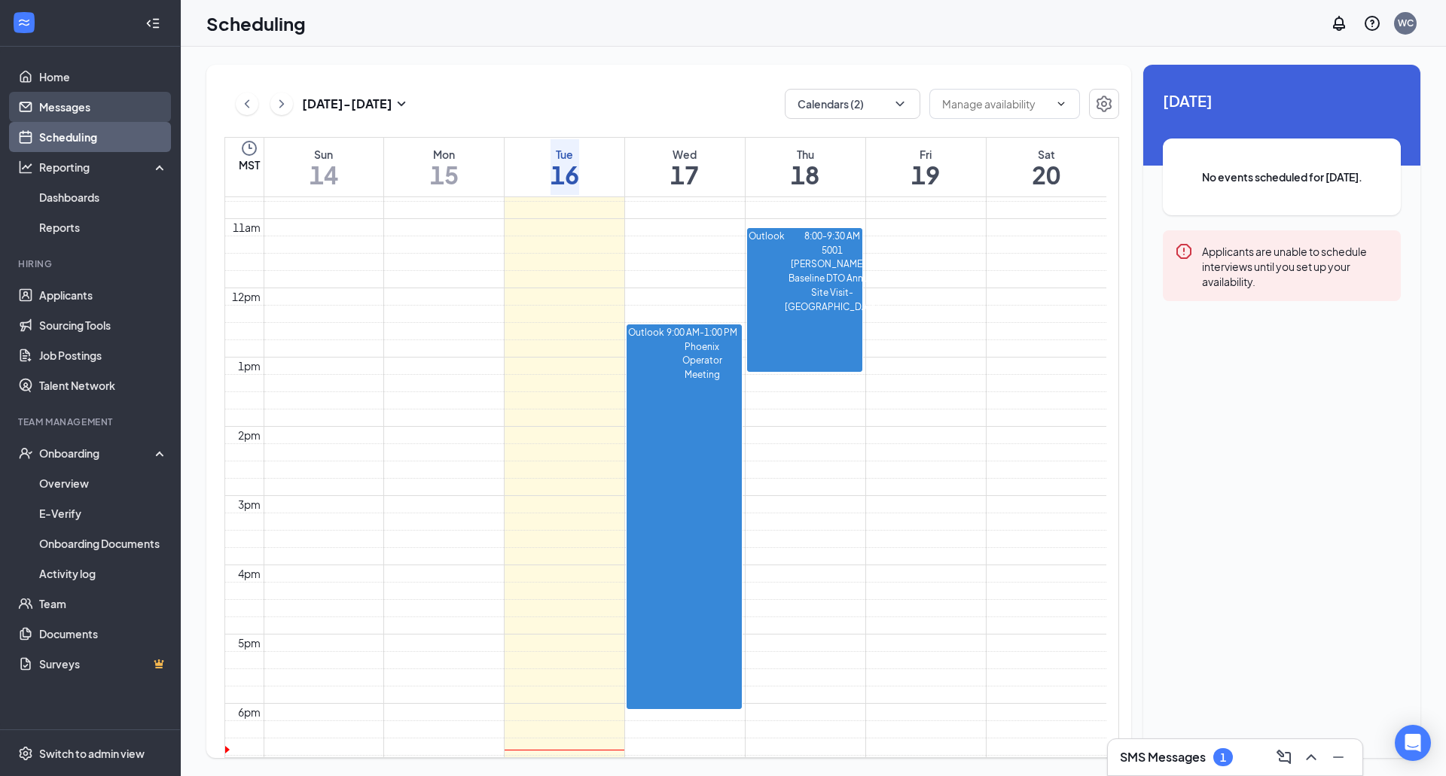
click at [87, 109] on link "Messages" at bounding box center [103, 107] width 129 height 30
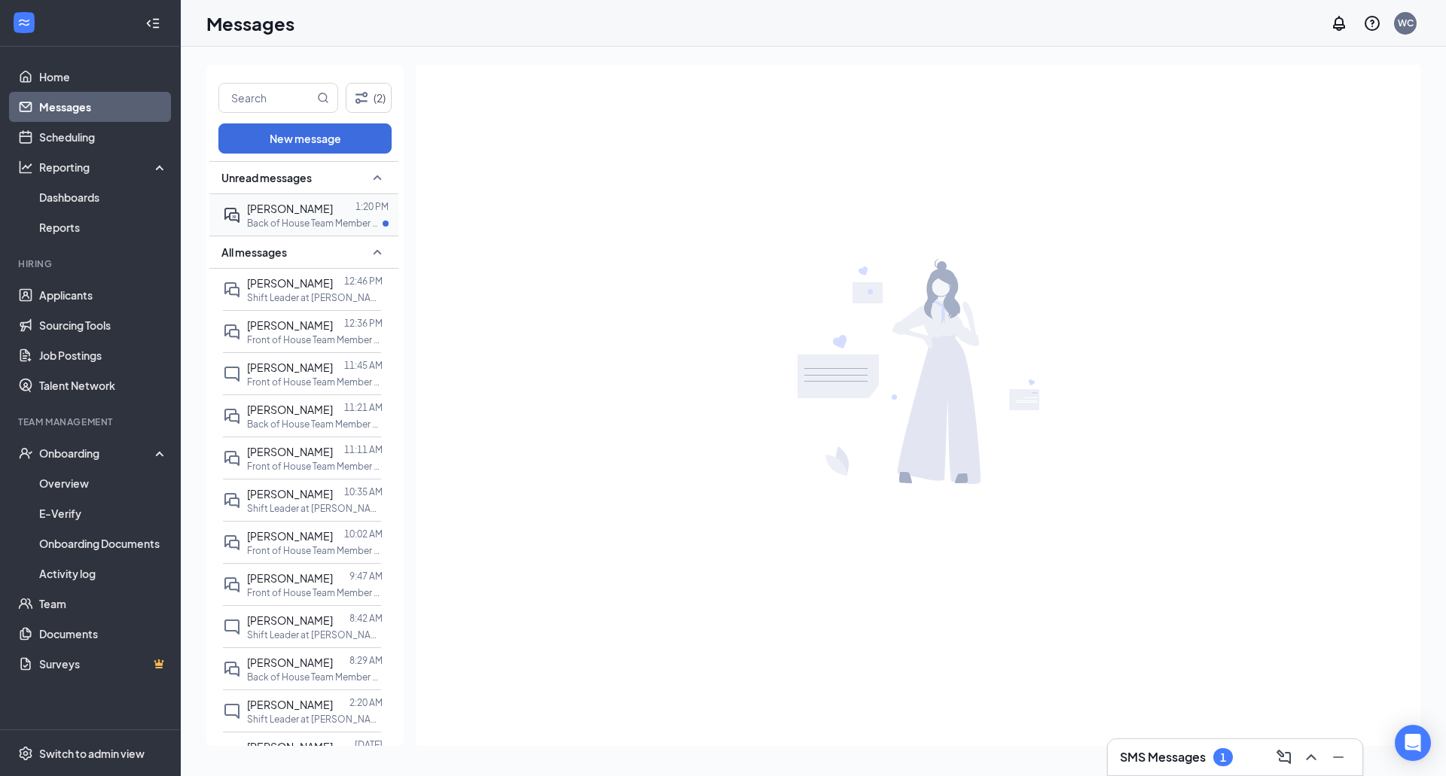
click at [287, 219] on p "Back of House Team Member at [GEOGRAPHIC_DATA] & Baseline" at bounding box center [315, 223] width 136 height 13
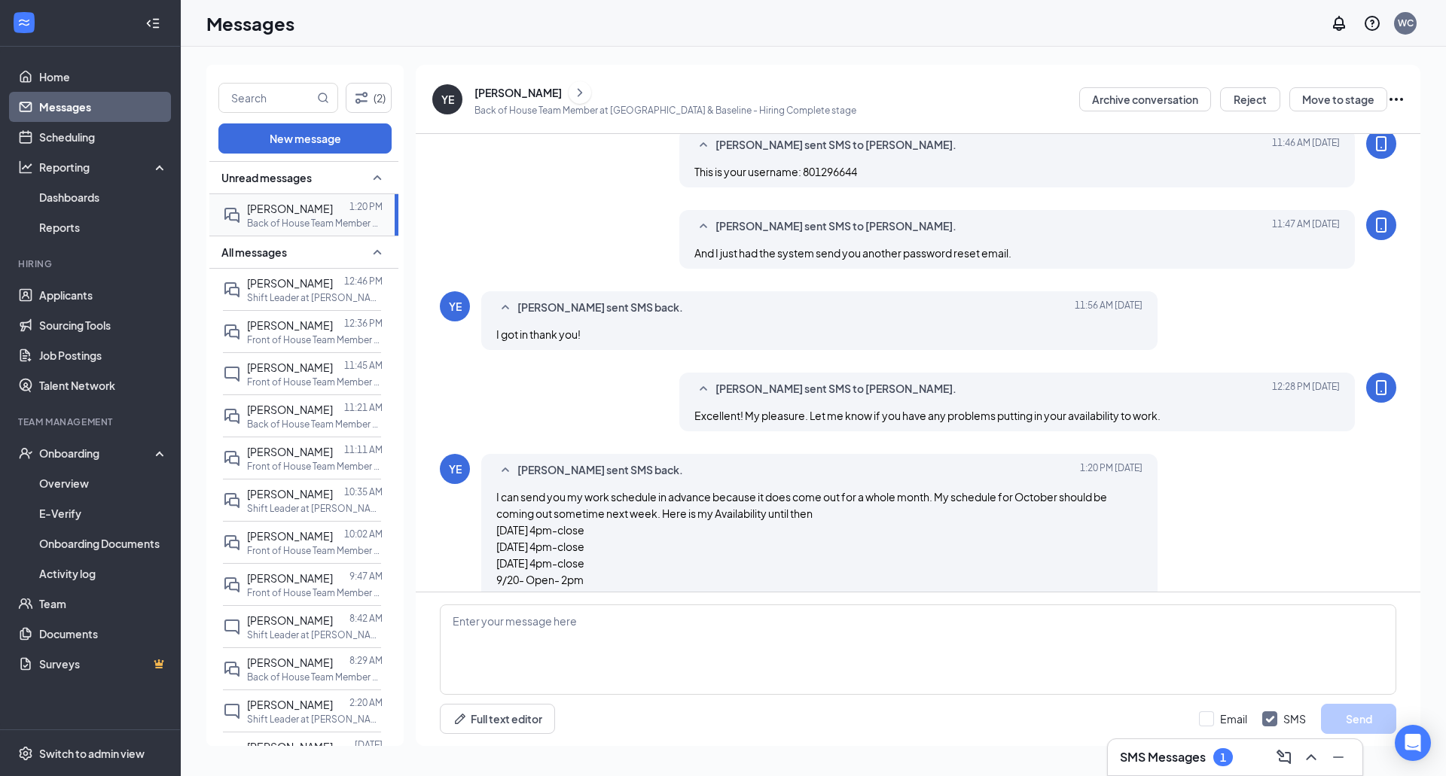
scroll to position [619, 0]
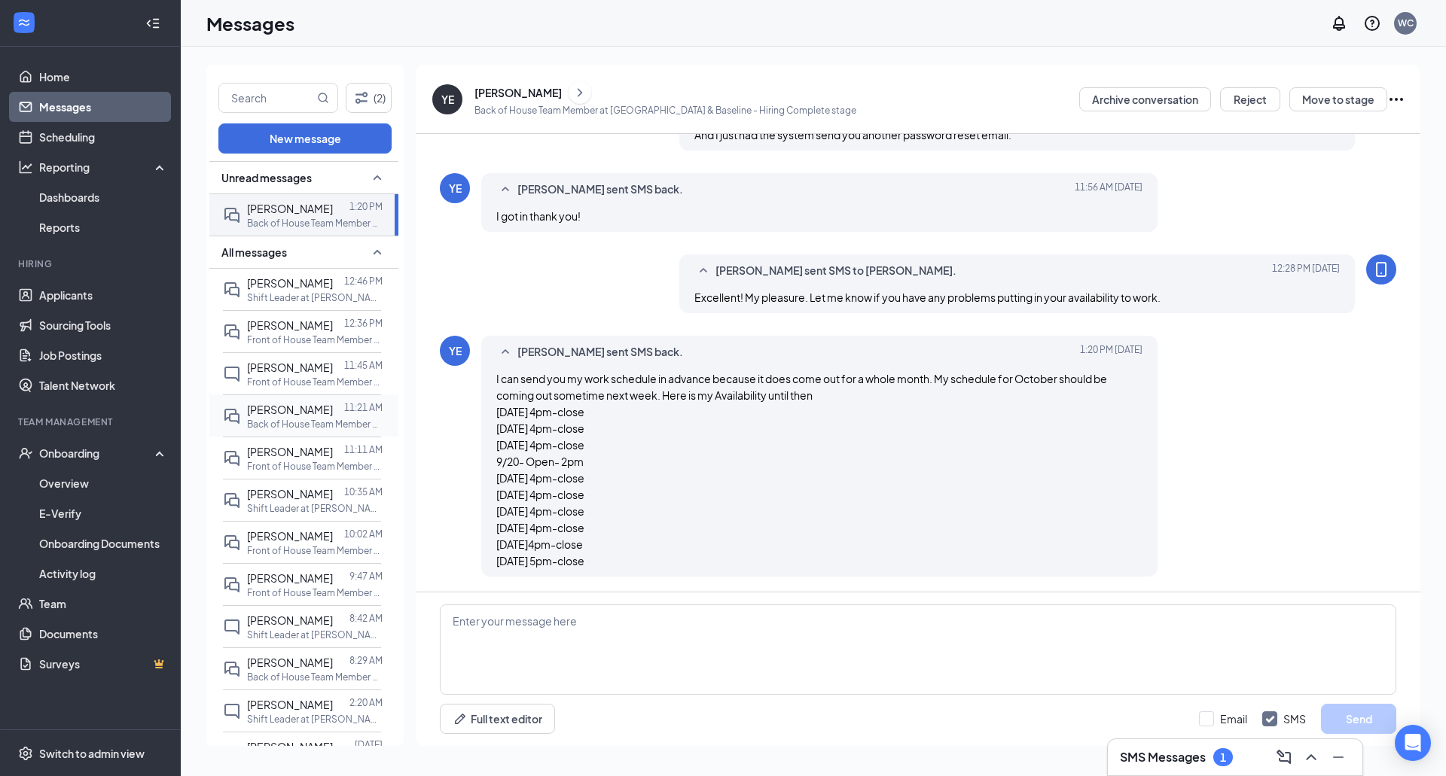
click at [283, 405] on span "[PERSON_NAME]" at bounding box center [290, 410] width 86 height 14
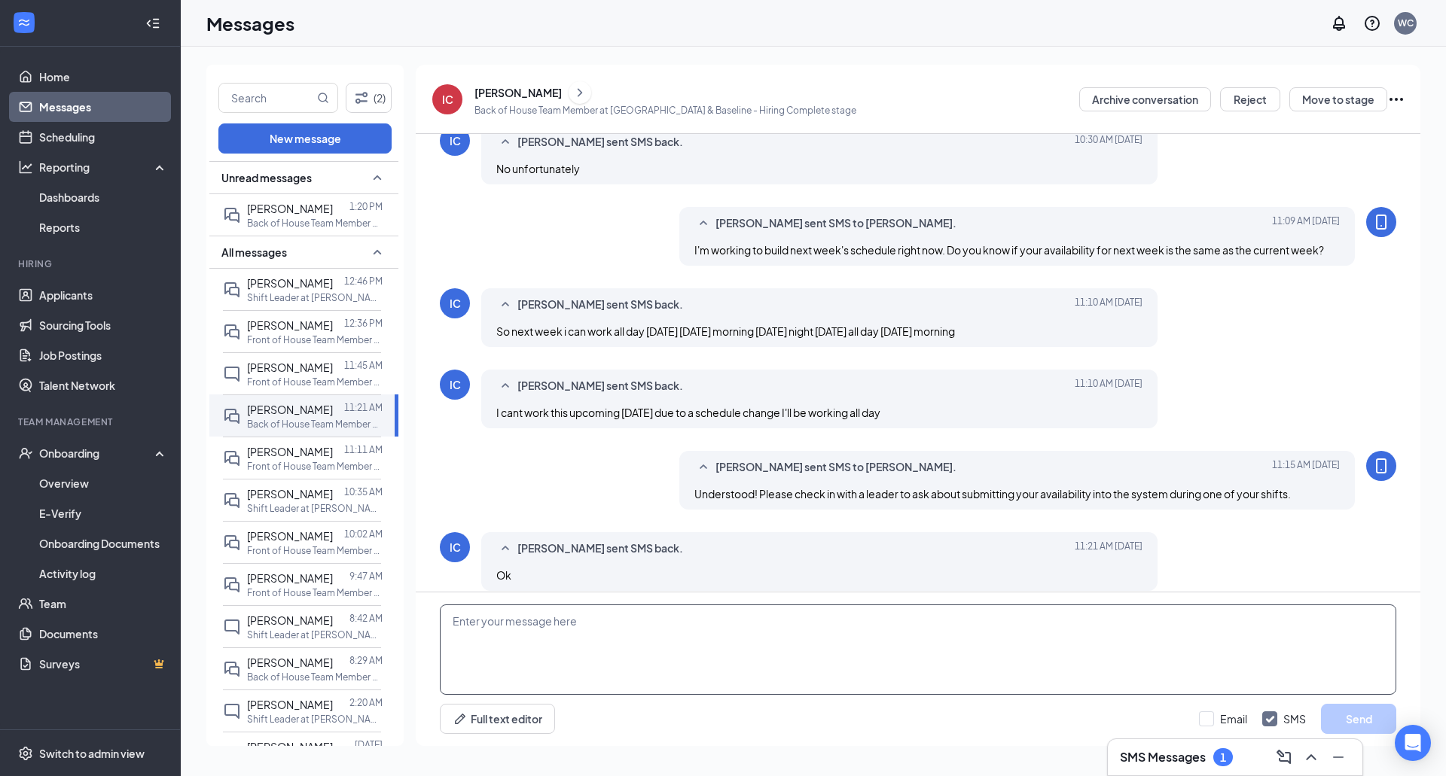
scroll to position [437, 0]
